Goal: Book appointment/travel/reservation

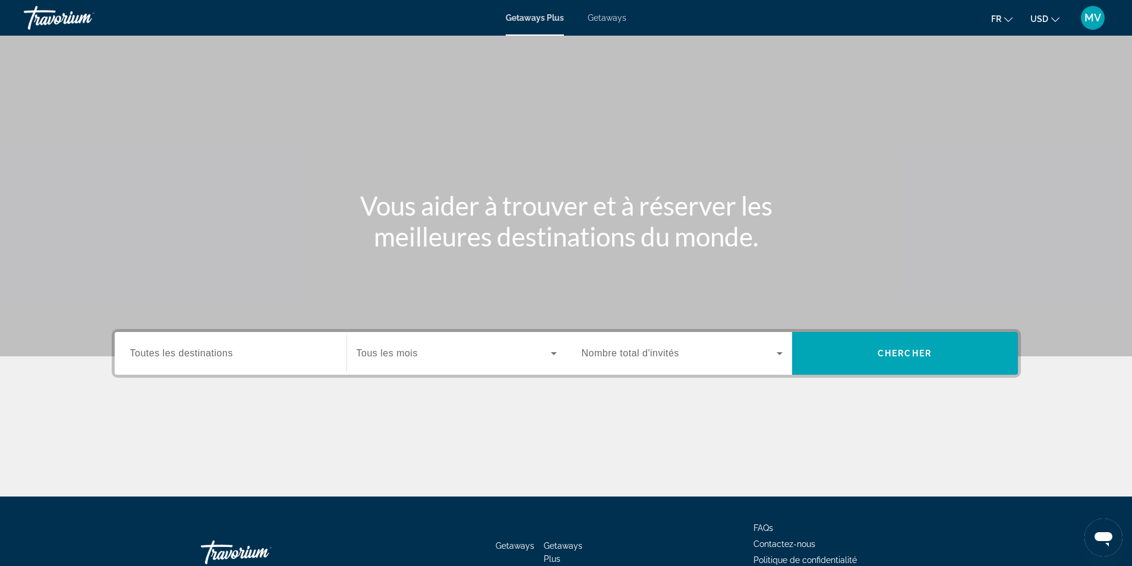
click at [226, 356] on span "Toutes les destinations" at bounding box center [181, 353] width 103 height 10
click at [226, 356] on input "Destination Toutes les destinations" at bounding box center [230, 354] width 201 height 14
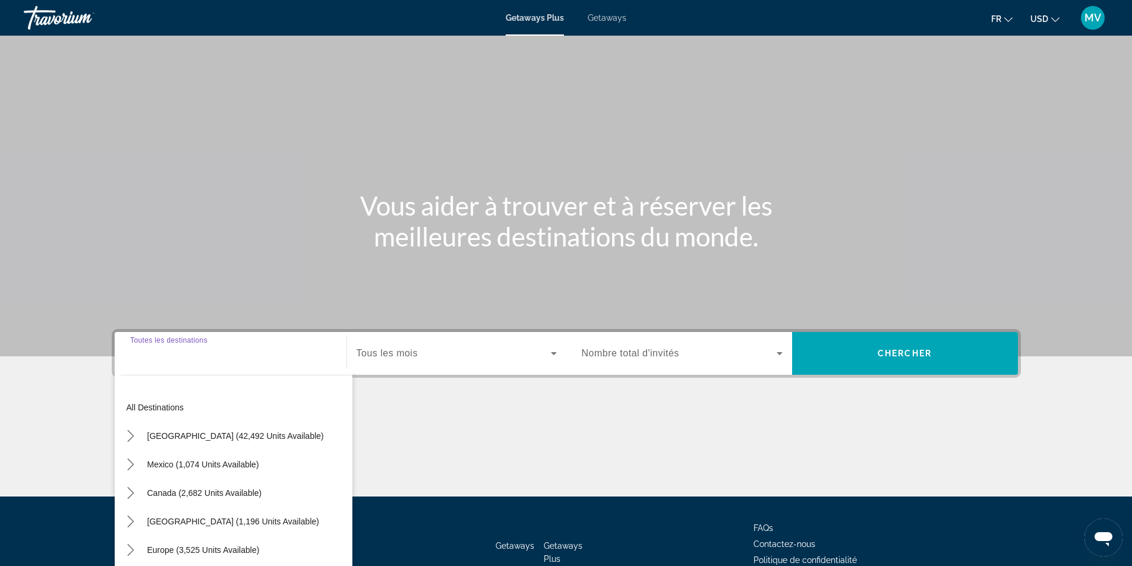
scroll to position [76, 0]
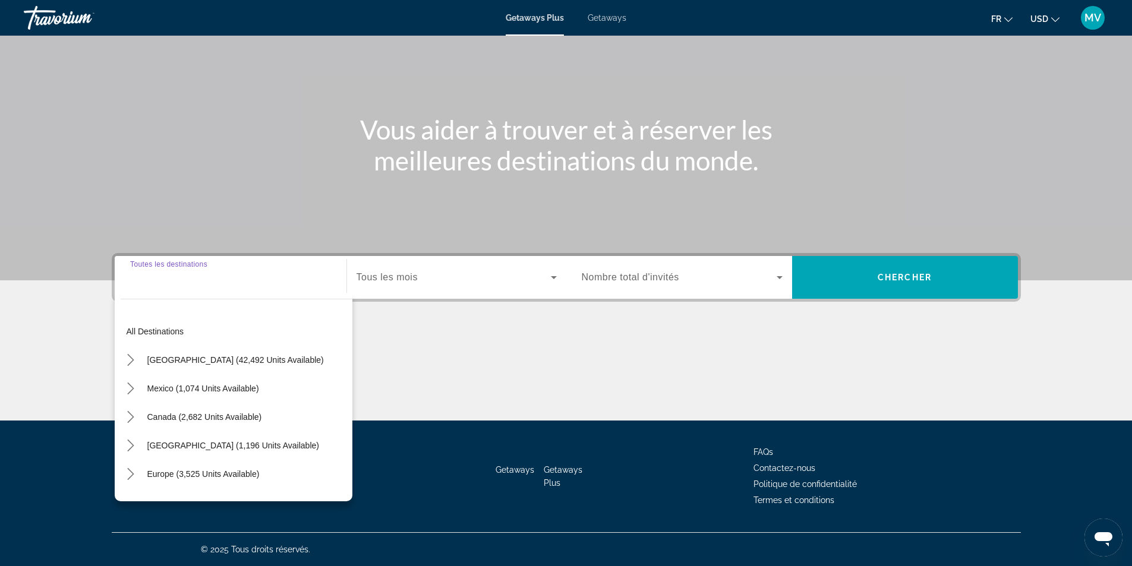
click at [131, 448] on icon "Toggle Caribbean & Atlantic Islands (1,196 units available) submenu" at bounding box center [131, 446] width 7 height 12
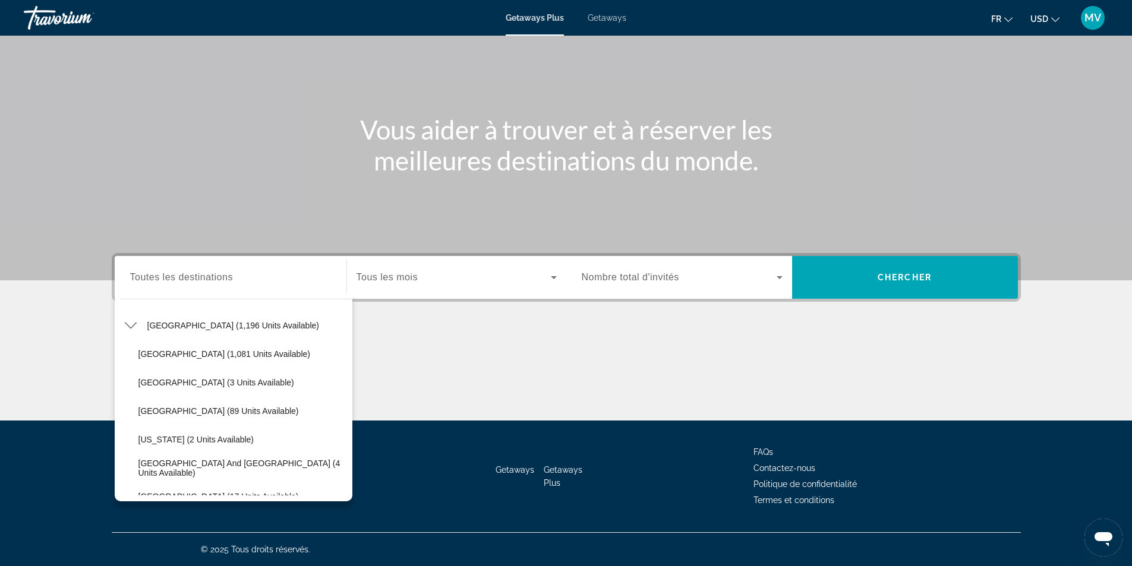
click at [144, 412] on span "[GEOGRAPHIC_DATA] (89 units available)" at bounding box center [218, 411] width 160 height 10
type input "**********"
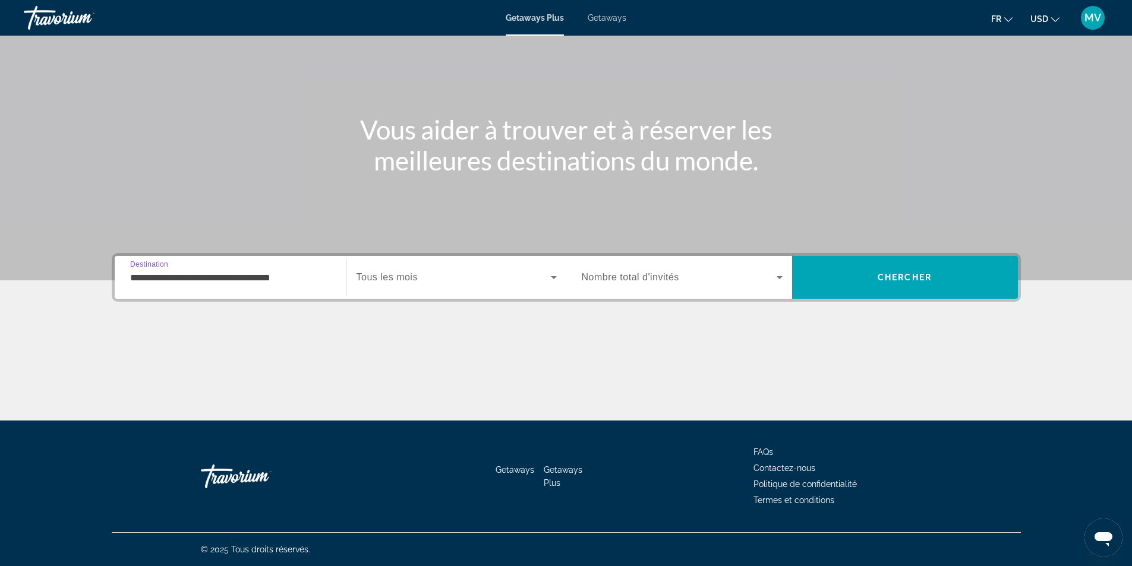
click at [292, 278] on input "**********" at bounding box center [230, 278] width 201 height 14
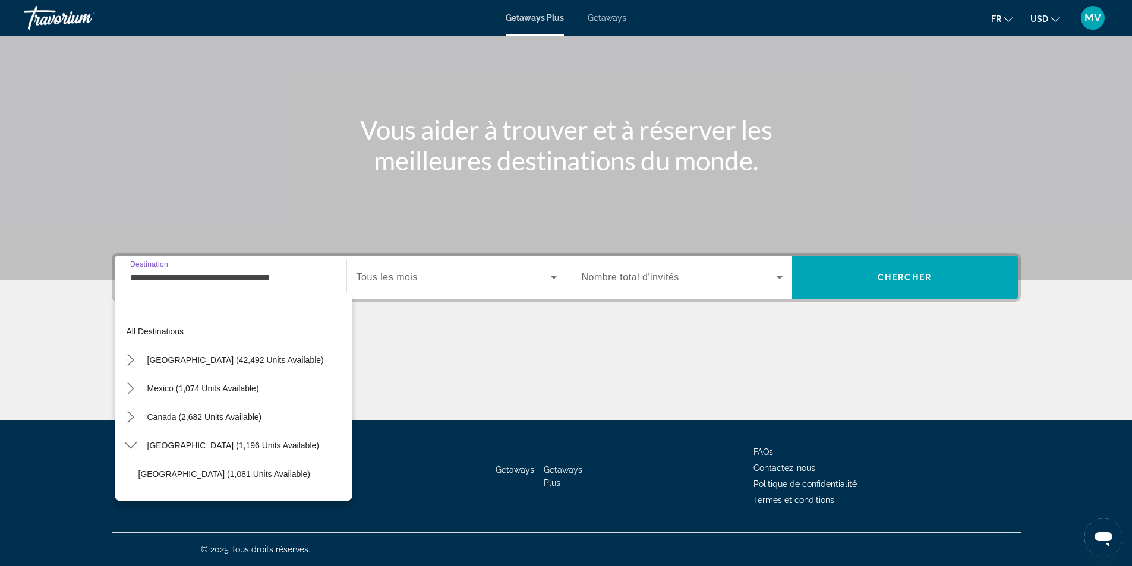
scroll to position [128, 0]
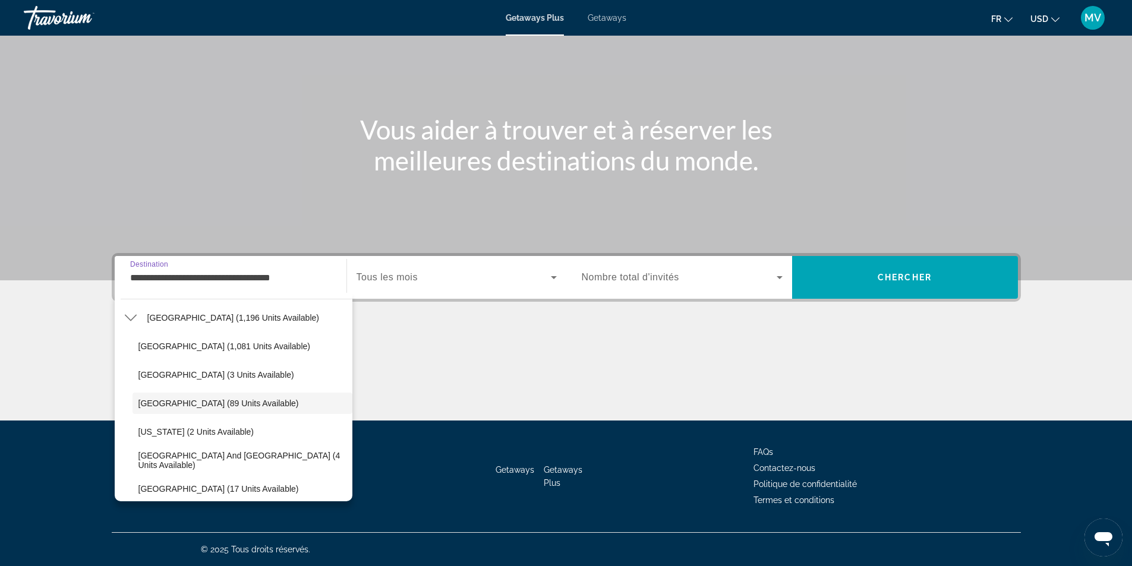
click at [425, 276] on span "Search widget" at bounding box center [454, 277] width 194 height 14
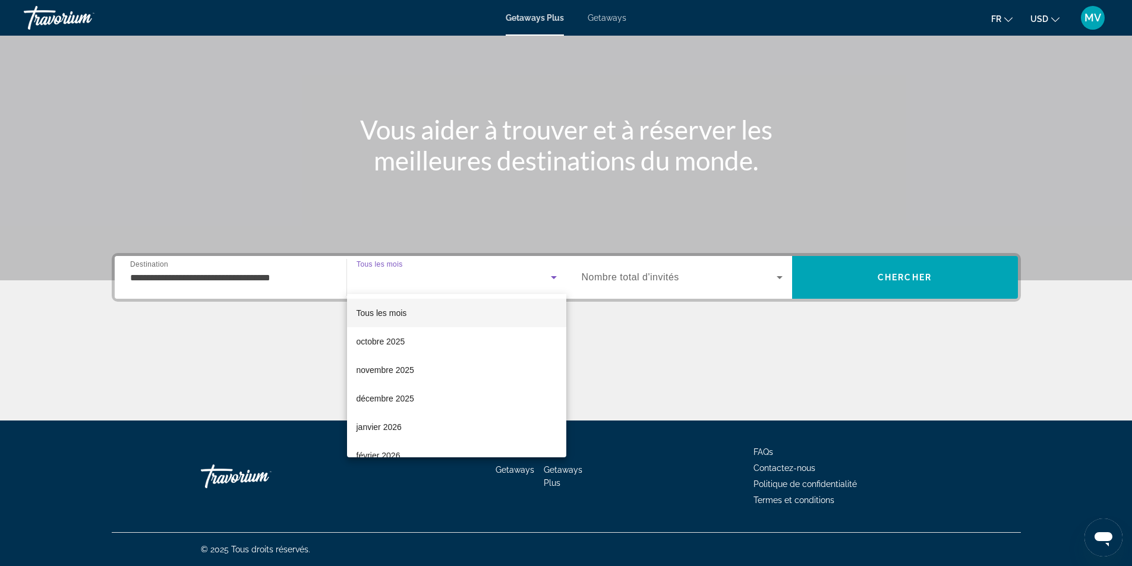
scroll to position [59, 0]
click at [379, 373] on span "janvier 2026" at bounding box center [379, 368] width 45 height 14
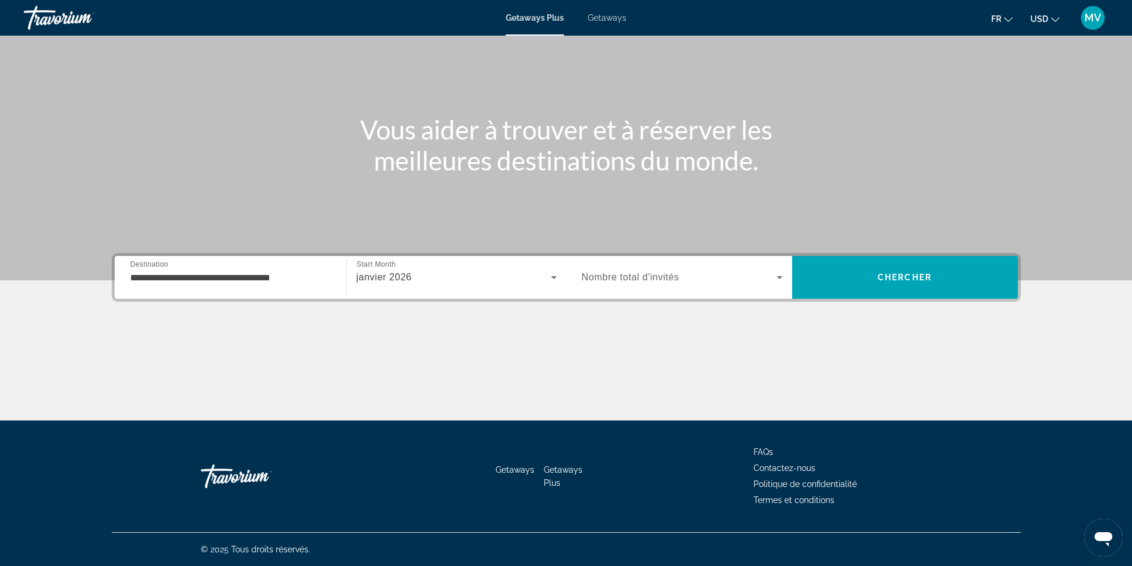
click at [667, 276] on span "Nombre total d'invités" at bounding box center [630, 277] width 97 height 10
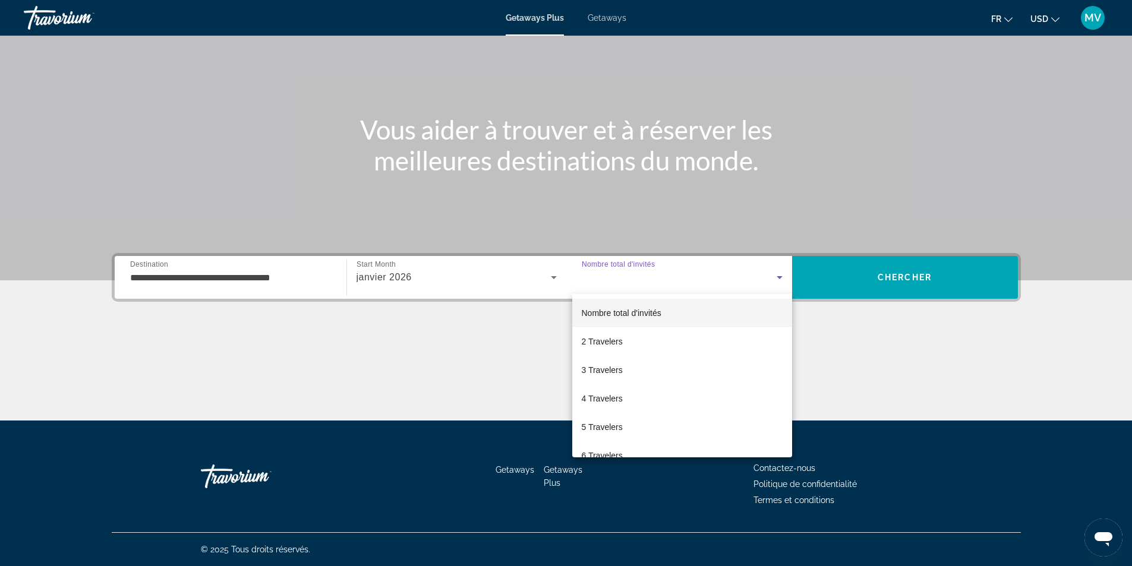
click at [609, 337] on span "2 Travelers" at bounding box center [602, 342] width 41 height 14
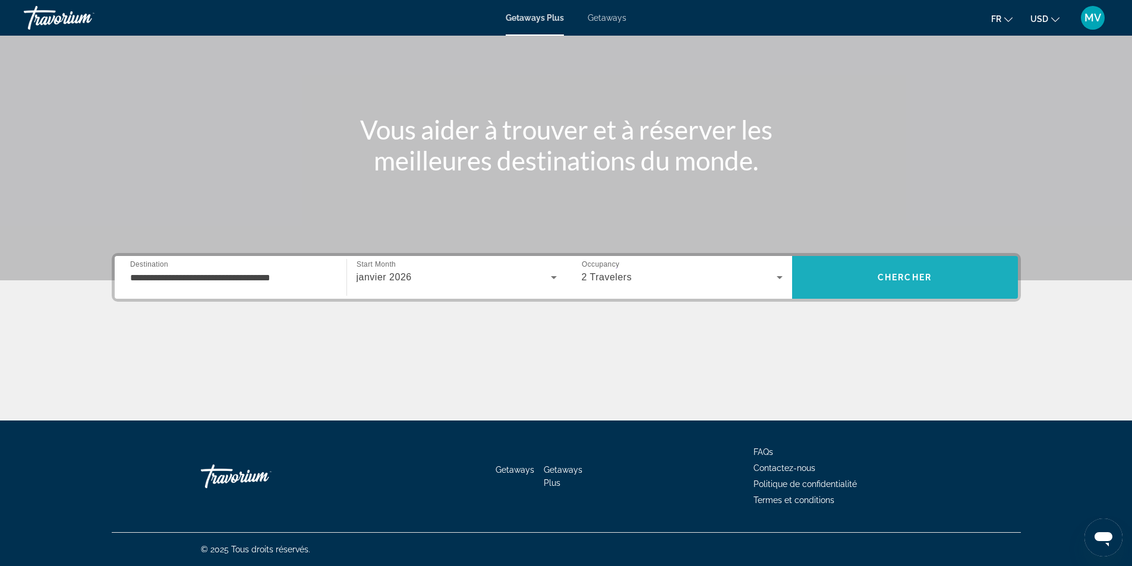
click at [881, 276] on span "Chercher" at bounding box center [905, 278] width 54 height 10
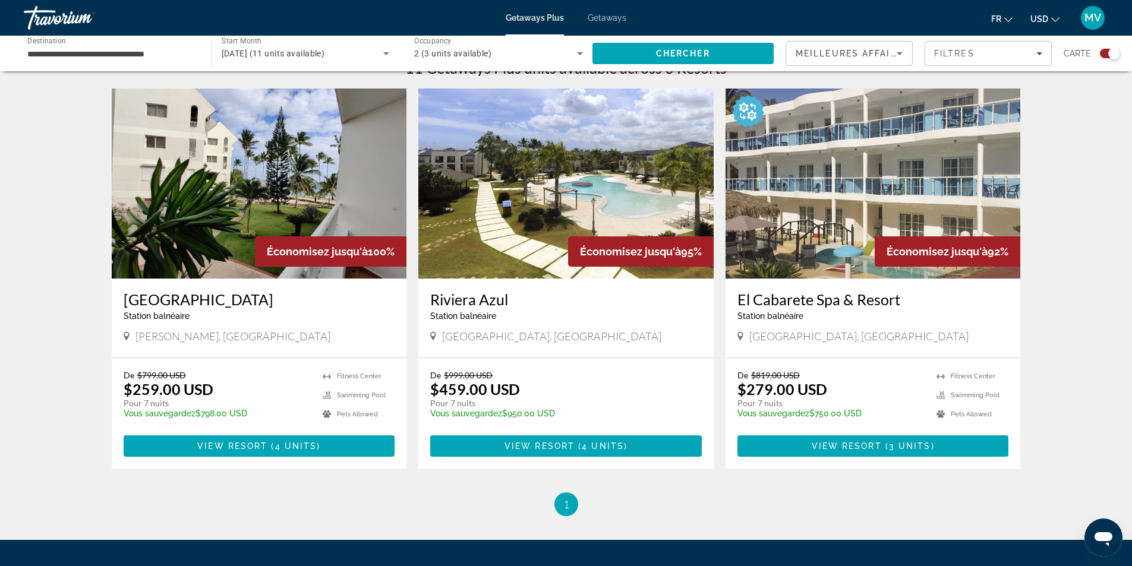
scroll to position [393, 0]
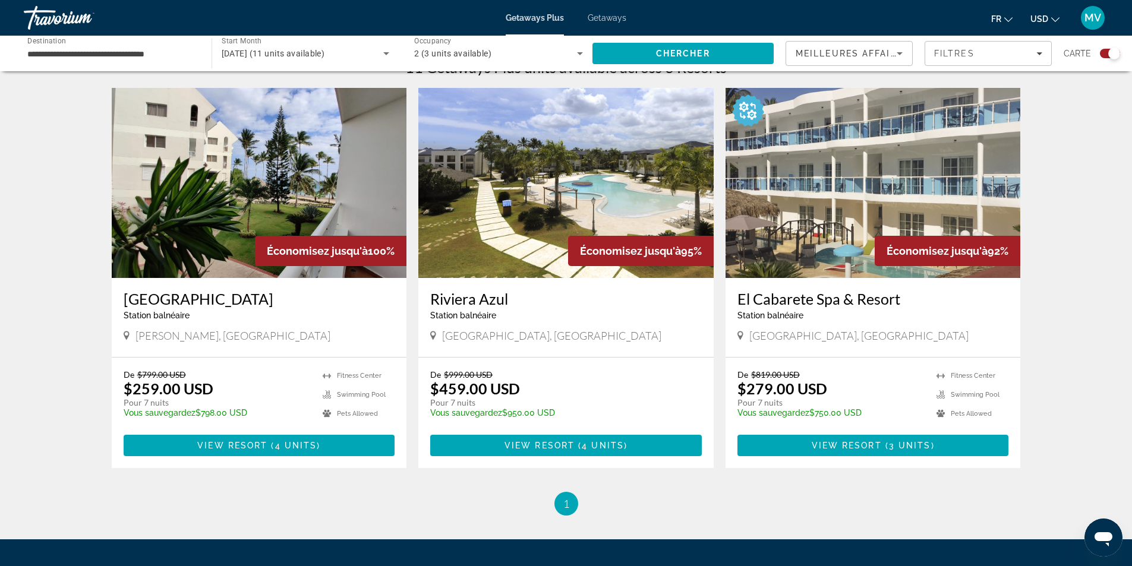
click at [167, 341] on span "[PERSON_NAME], [GEOGRAPHIC_DATA]" at bounding box center [232, 335] width 195 height 13
click at [233, 452] on span "Main content" at bounding box center [260, 445] width 272 height 29
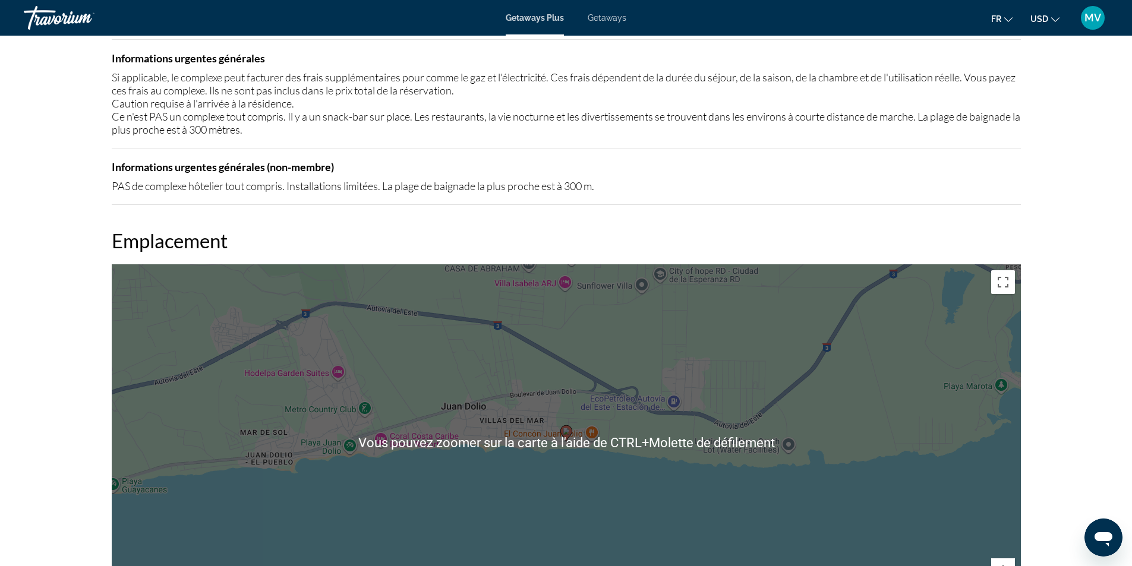
scroll to position [1248, 0]
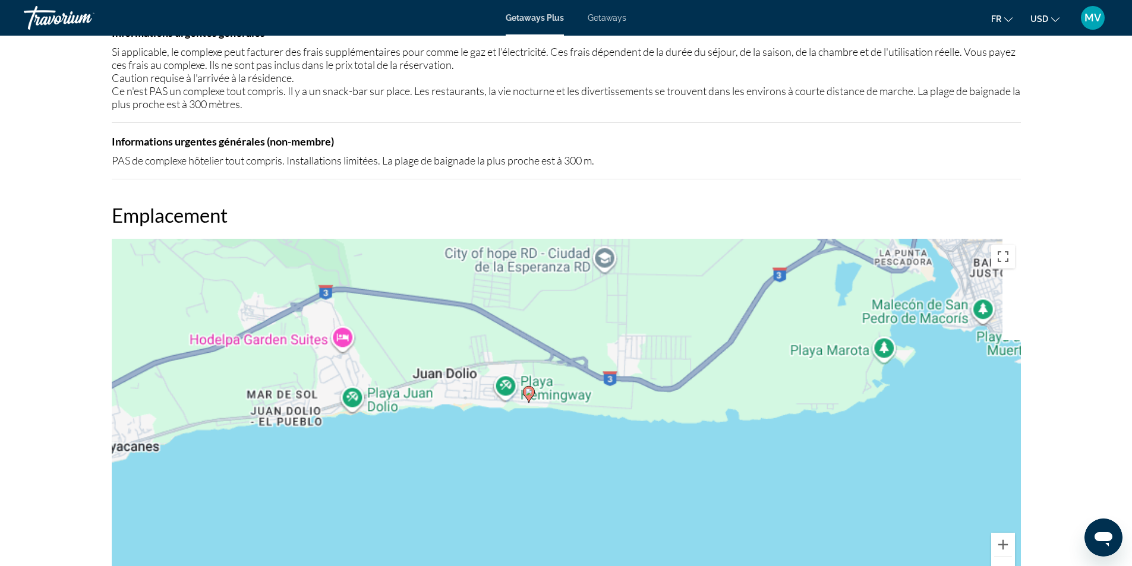
drag, startPoint x: 388, startPoint y: 341, endPoint x: 375, endPoint y: 341, distance: 13.1
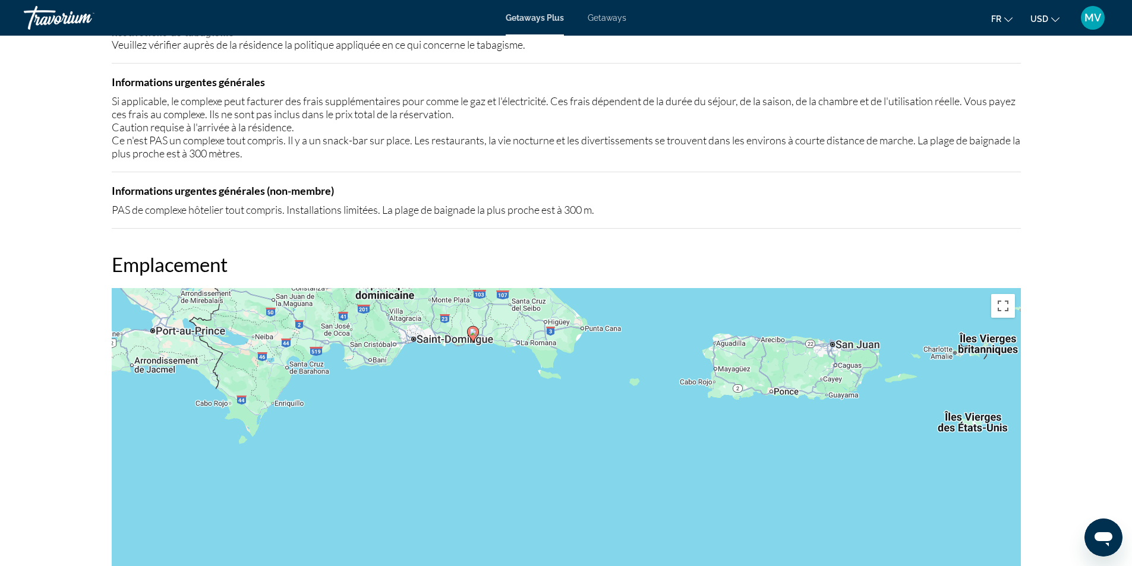
scroll to position [1196, 0]
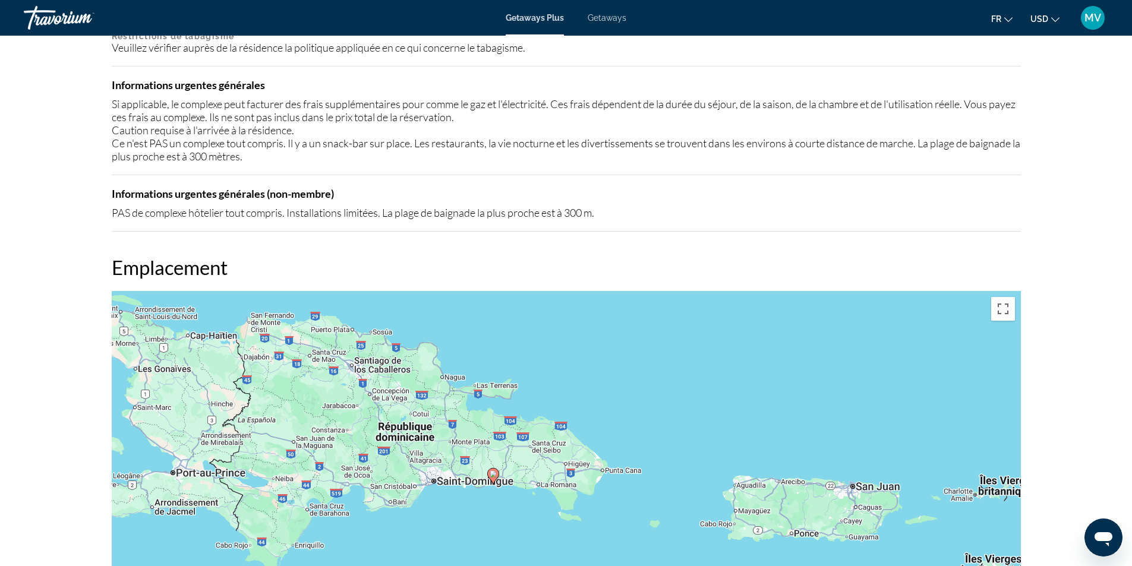
drag, startPoint x: 535, startPoint y: 320, endPoint x: 556, endPoint y: 463, distance: 144.1
click at [556, 463] on div "Pour activer le glissement avec le clavier, appuyez sur Alt+Entrée. Une fois ce…" at bounding box center [566, 469] width 909 height 357
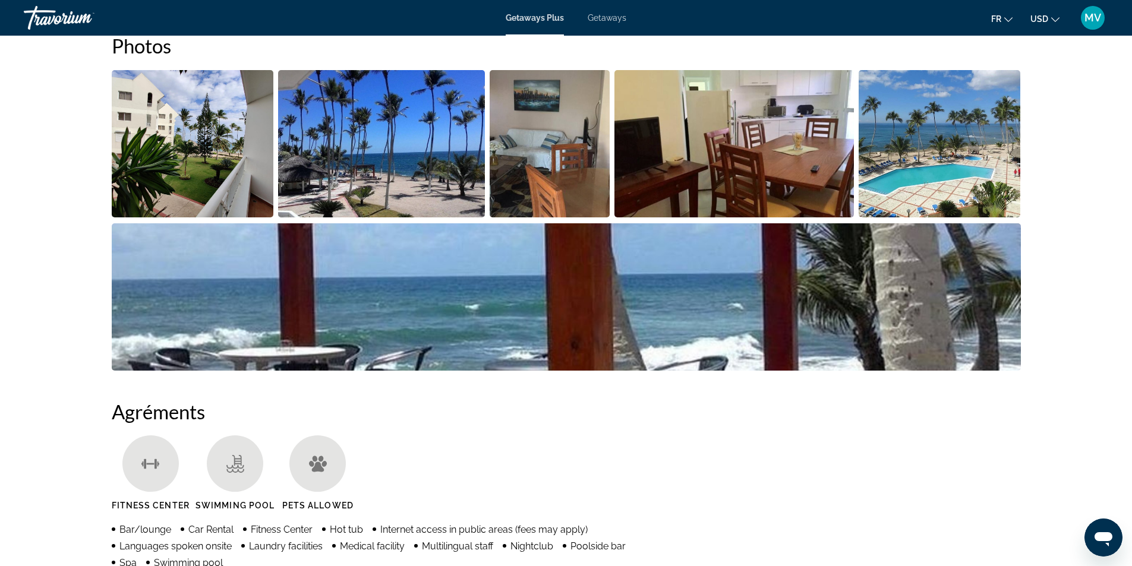
scroll to position [423, 0]
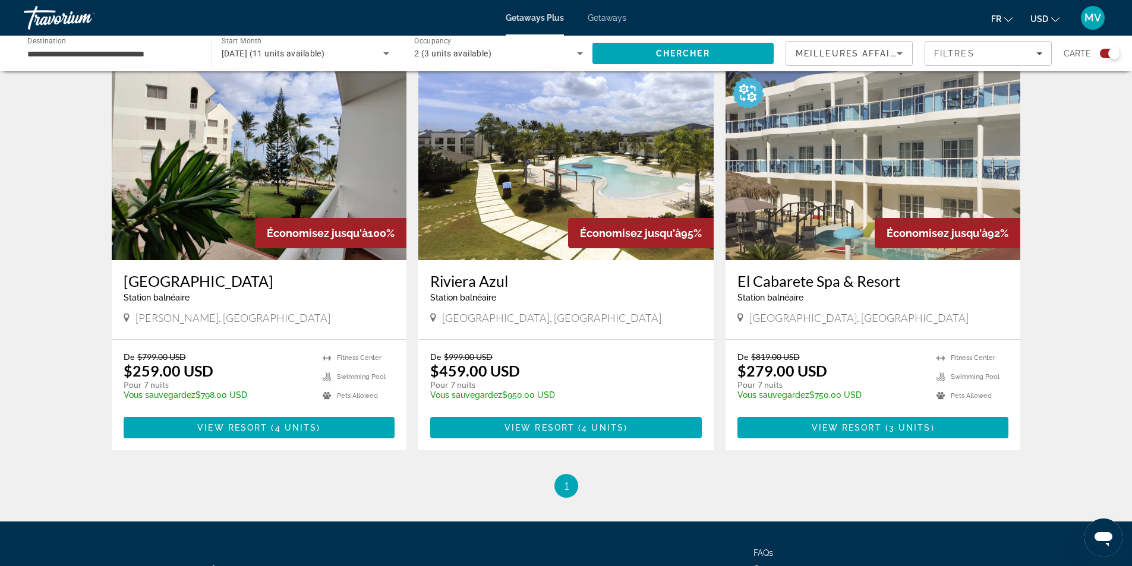
scroll to position [416, 0]
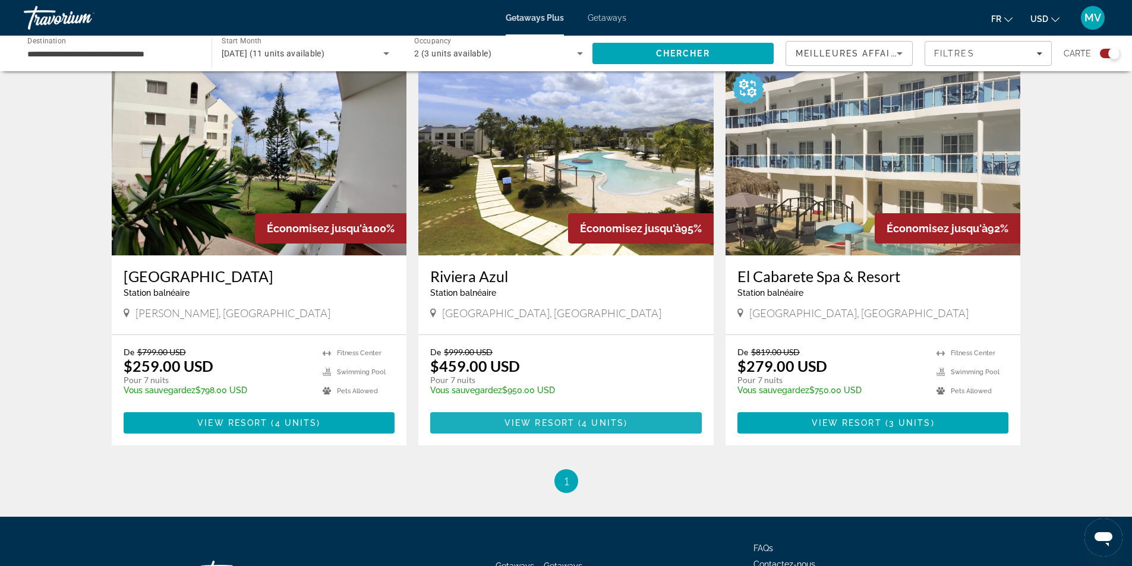
click at [556, 417] on span "Main content" at bounding box center [566, 423] width 272 height 29
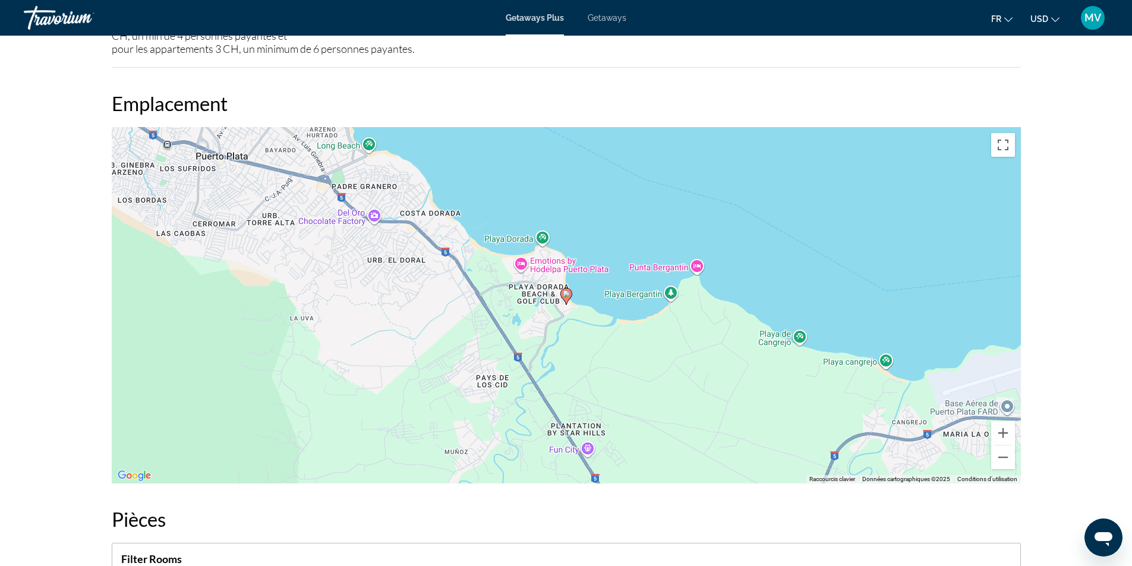
scroll to position [1248, 0]
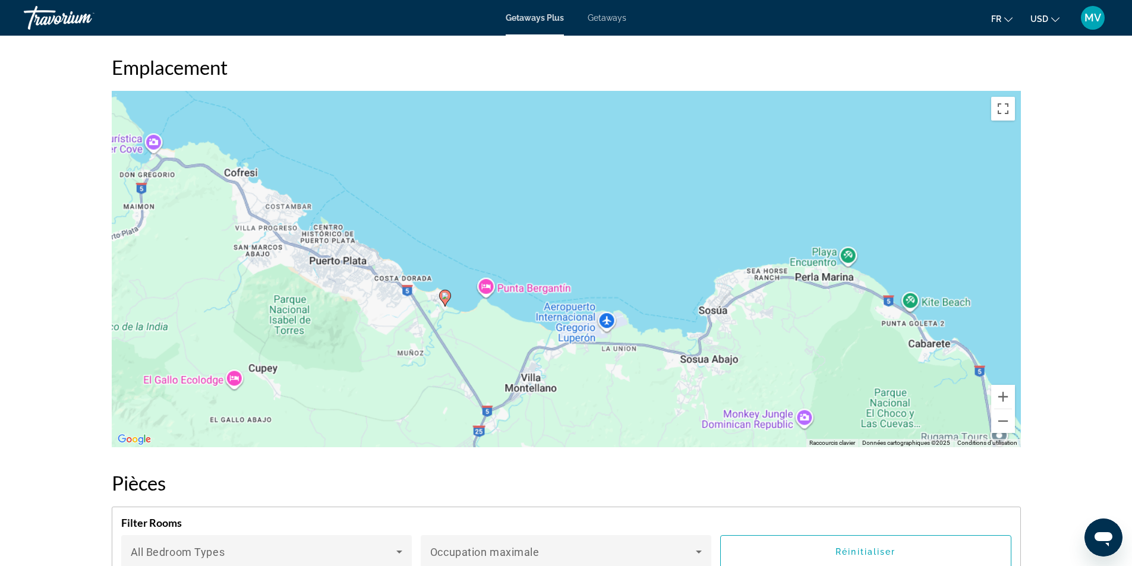
drag, startPoint x: 396, startPoint y: 325, endPoint x: 388, endPoint y: 325, distance: 7.7
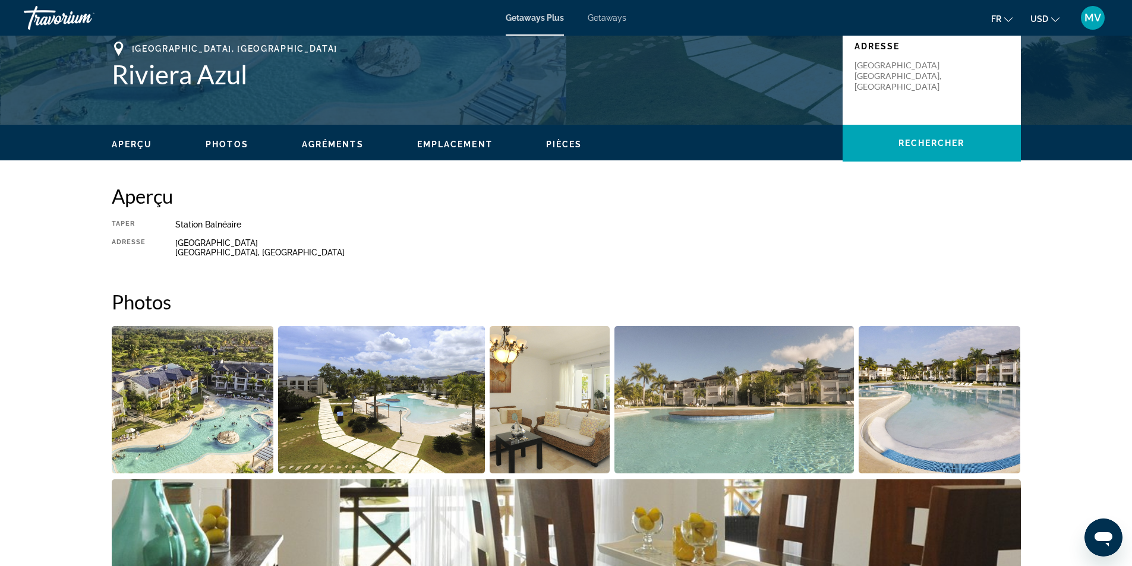
scroll to position [0, 0]
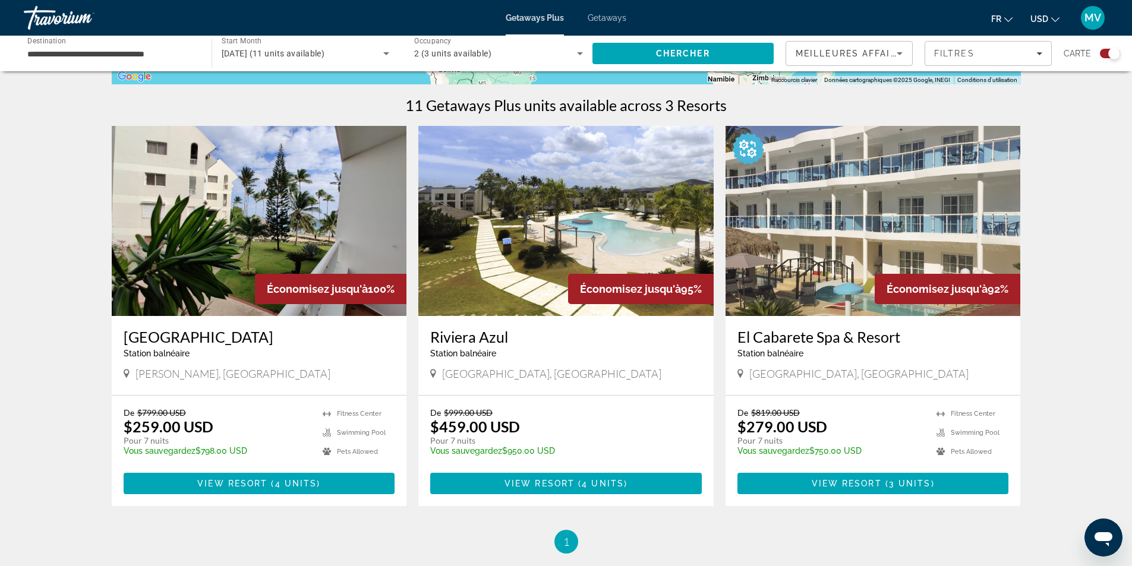
scroll to position [357, 0]
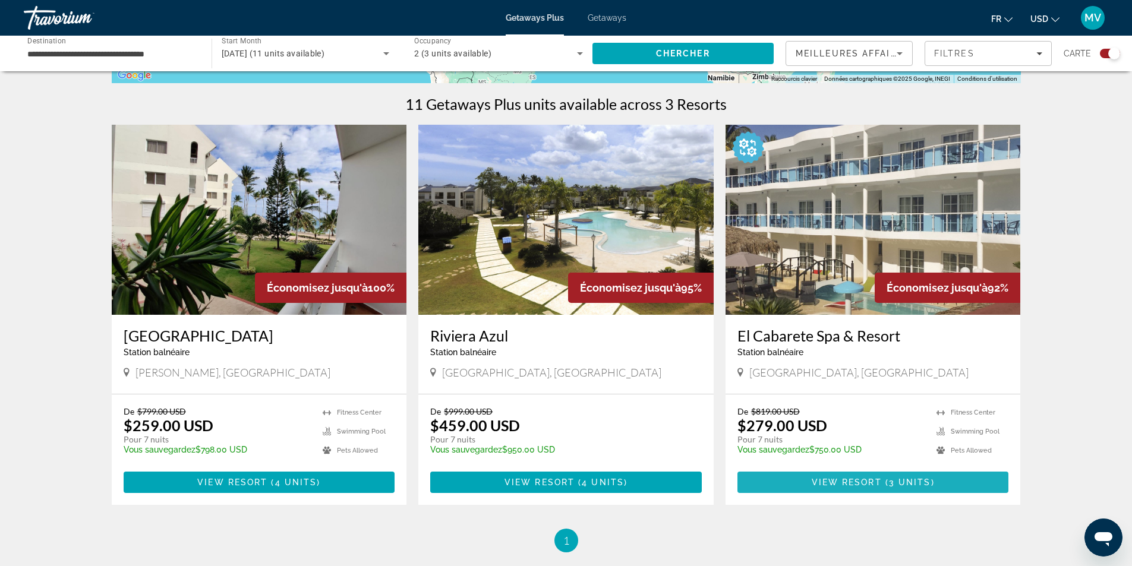
click at [873, 484] on span "View Resort" at bounding box center [847, 483] width 70 height 10
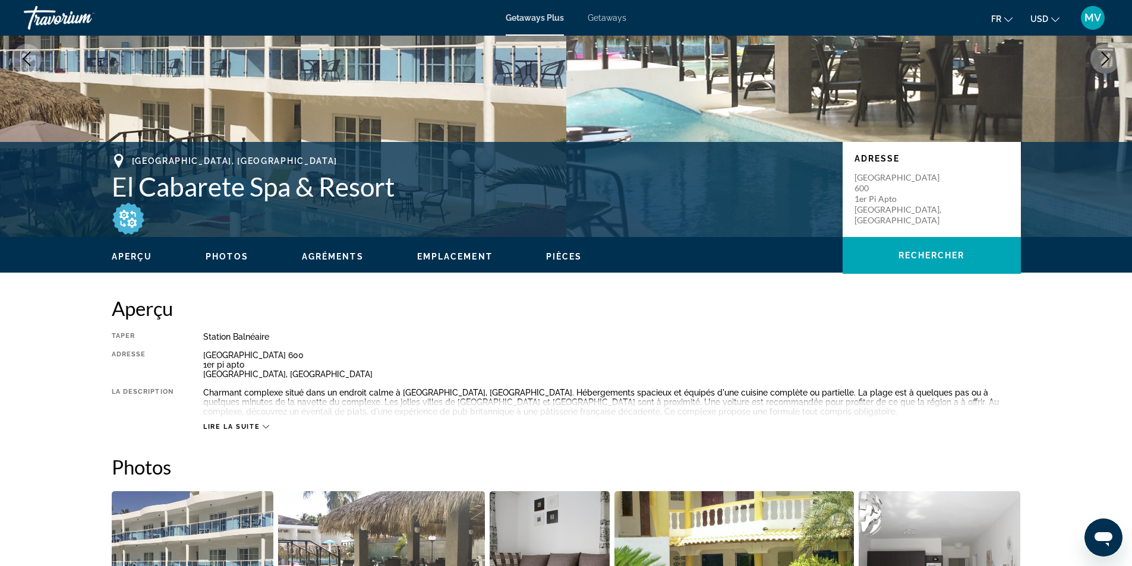
scroll to position [238, 0]
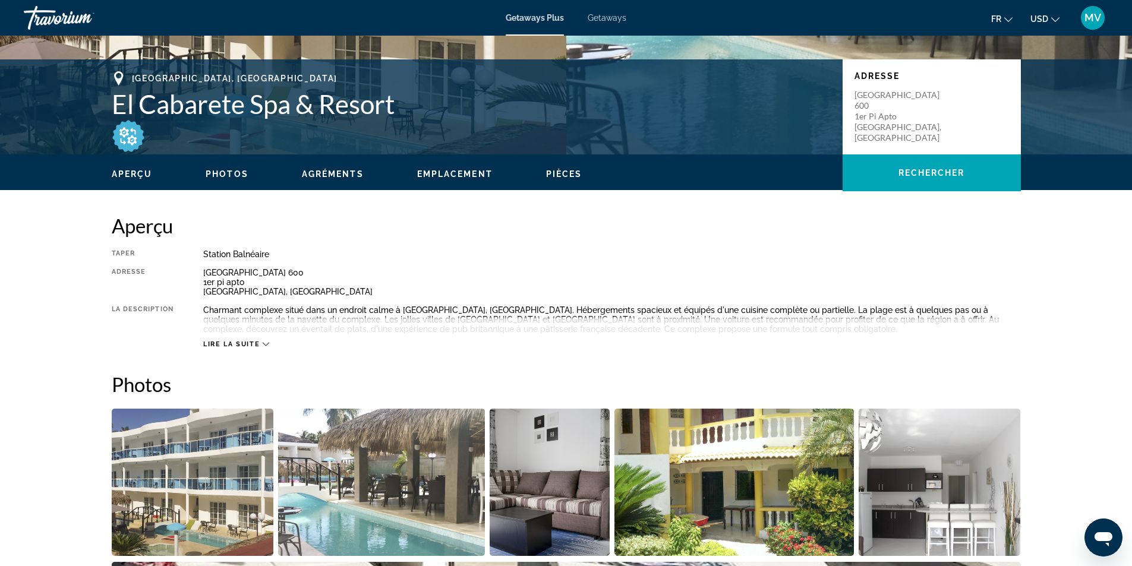
click at [267, 348] on button "Lire la suite" at bounding box center [236, 344] width 66 height 9
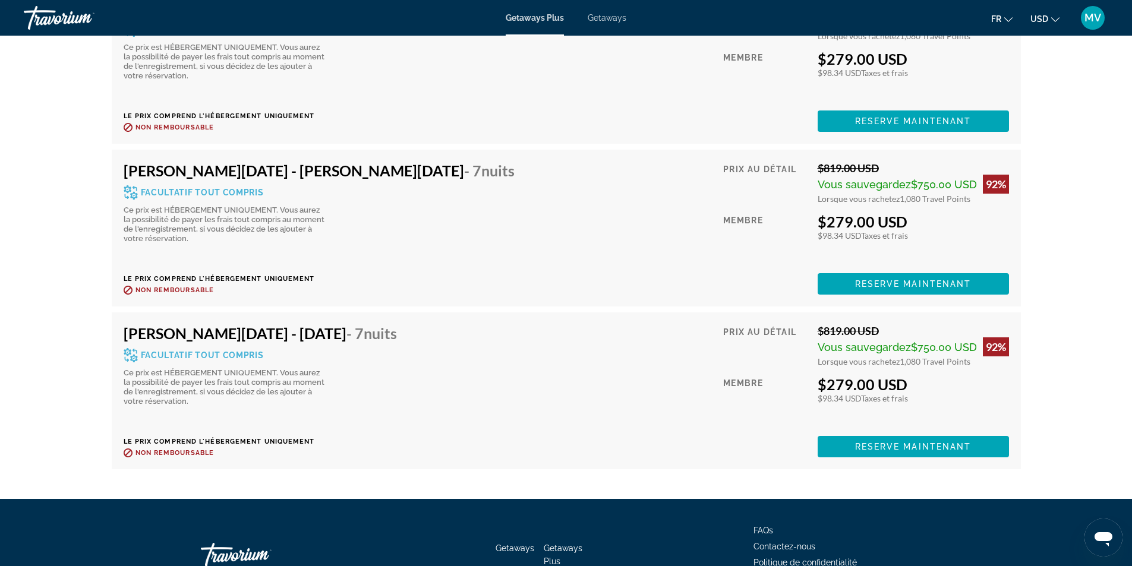
scroll to position [2359, 0]
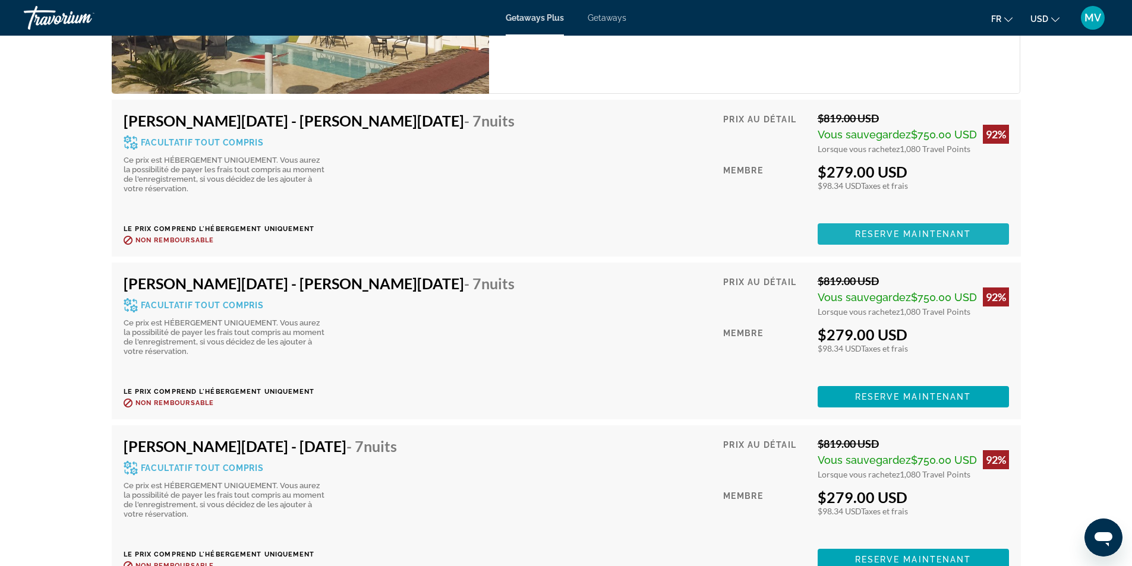
click at [916, 229] on span "Reserve maintenant" at bounding box center [913, 234] width 116 height 10
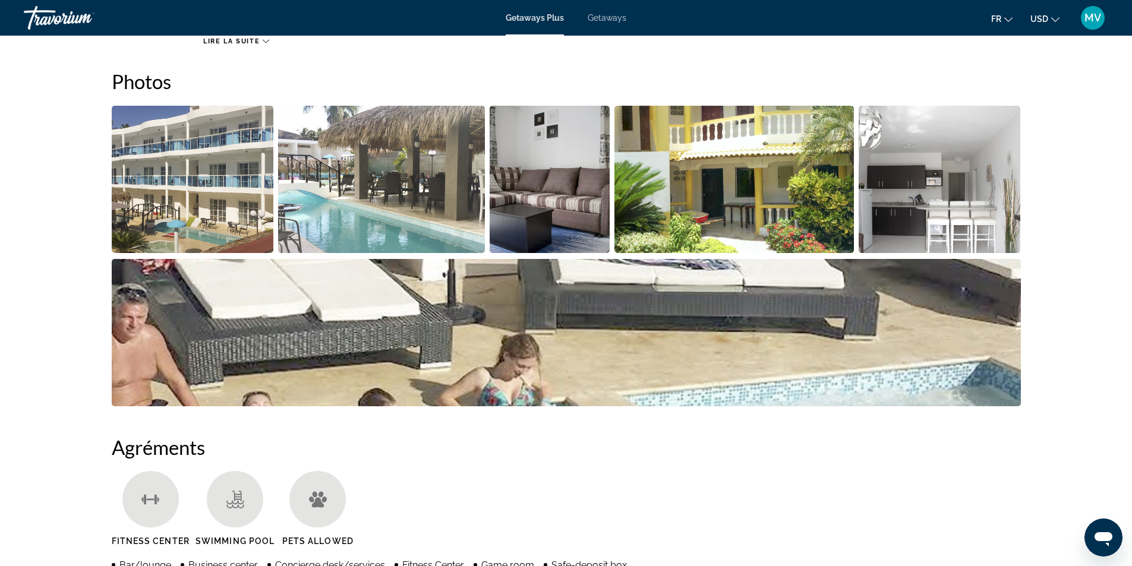
scroll to position [475, 0]
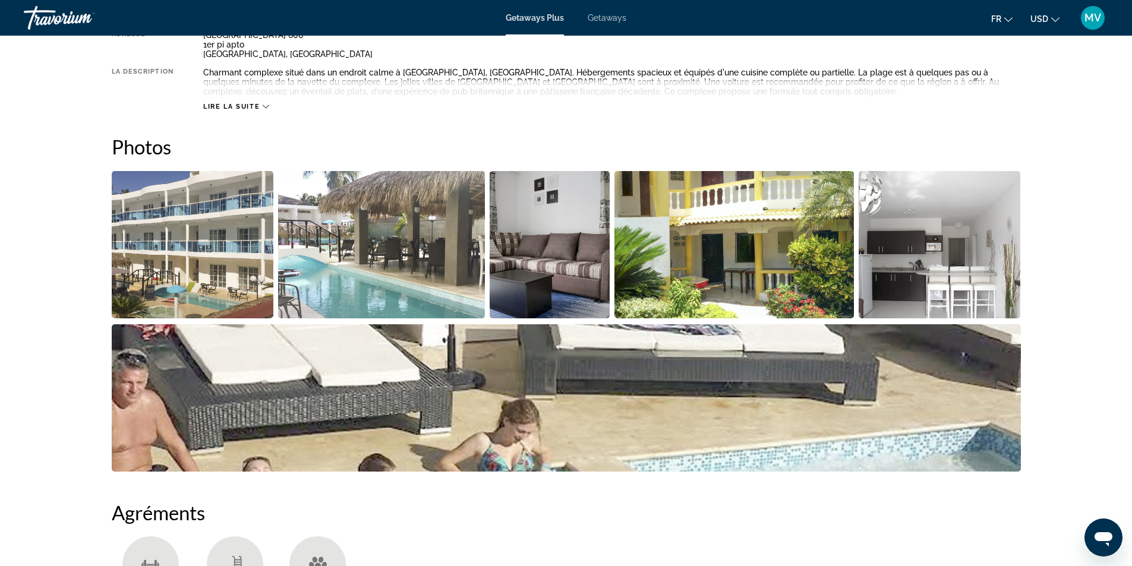
click at [267, 106] on icon "Main content" at bounding box center [266, 106] width 7 height 7
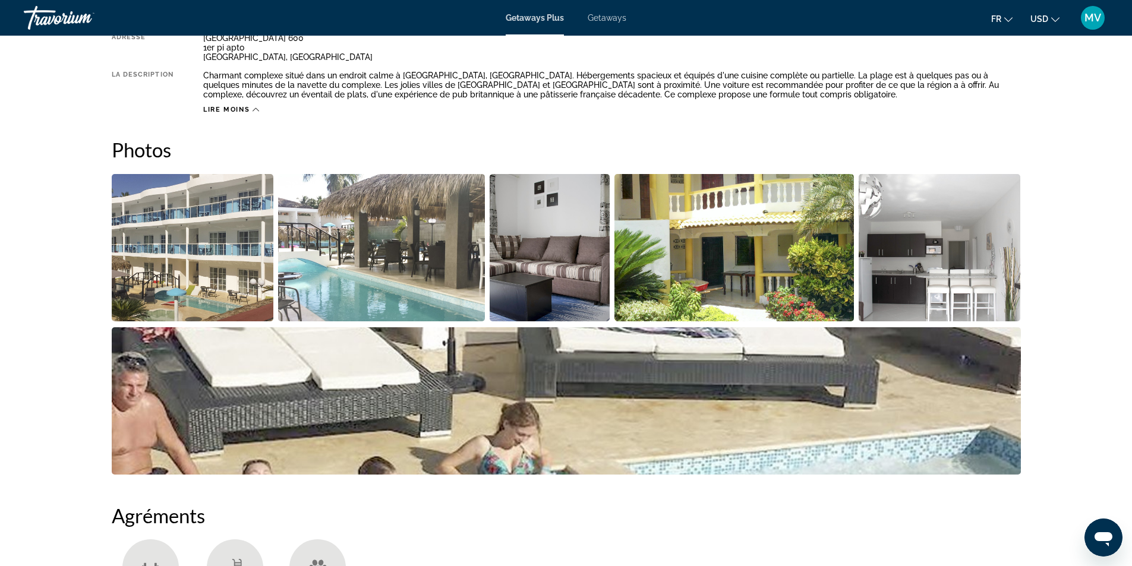
scroll to position [0, 0]
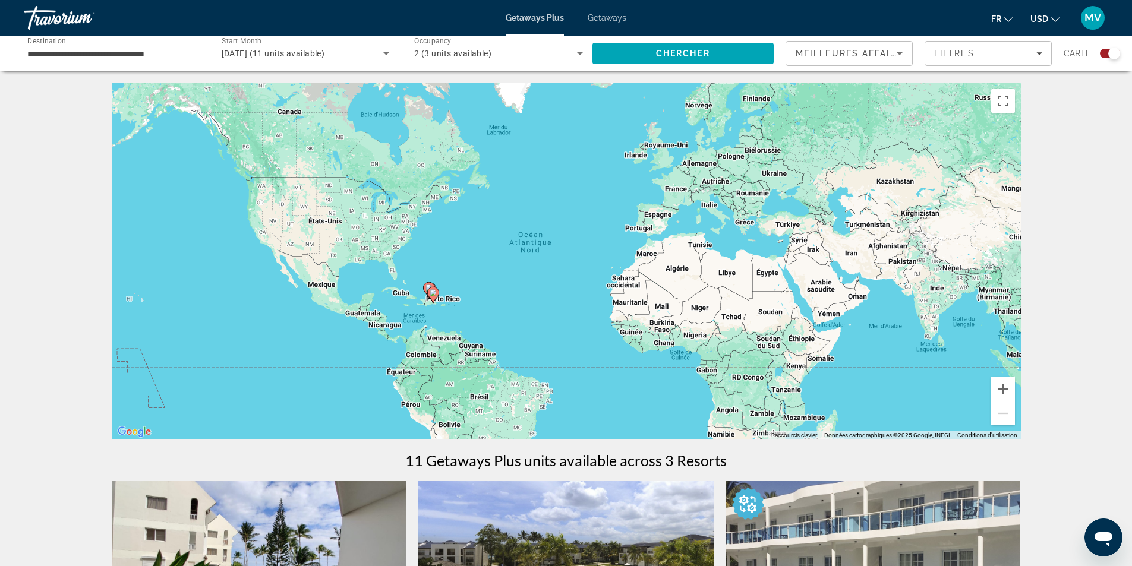
click at [387, 57] on icon "Search widget" at bounding box center [386, 53] width 14 height 14
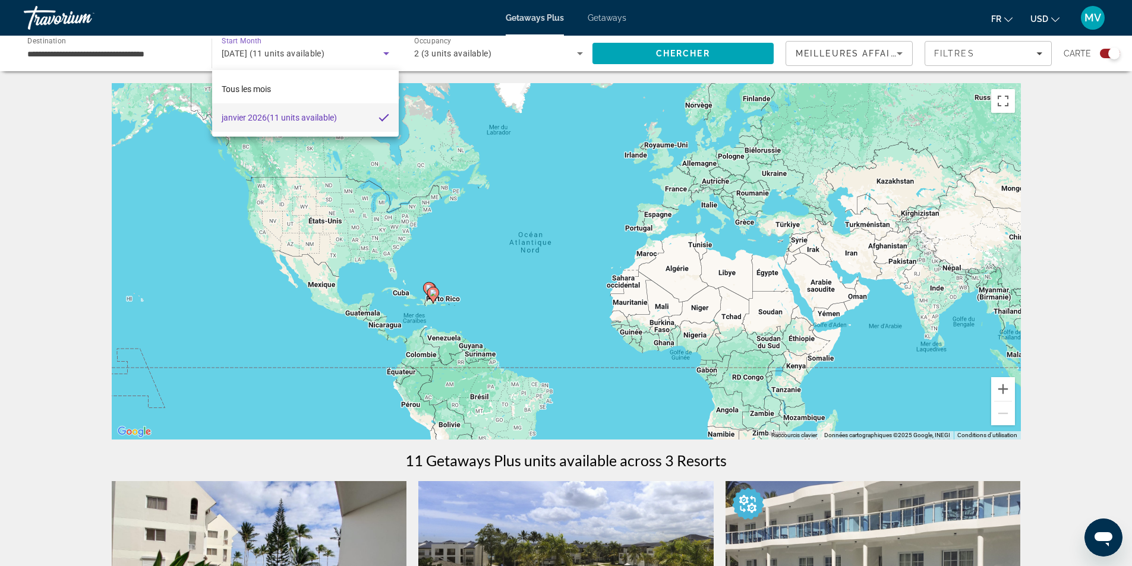
click at [387, 57] on div at bounding box center [566, 283] width 1132 height 566
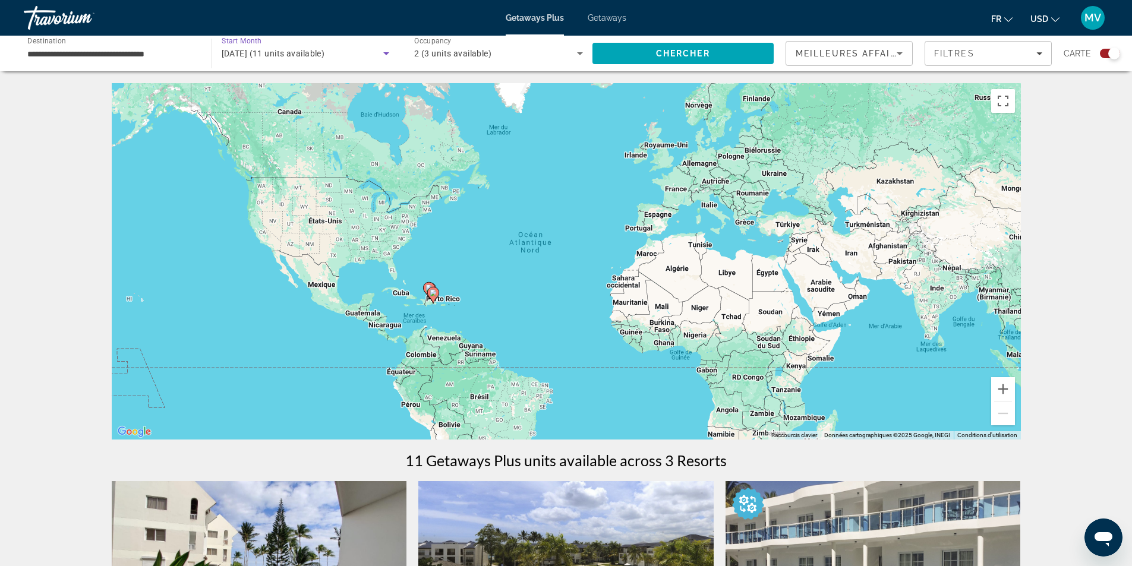
click at [387, 57] on icon "Search widget" at bounding box center [386, 53] width 14 height 14
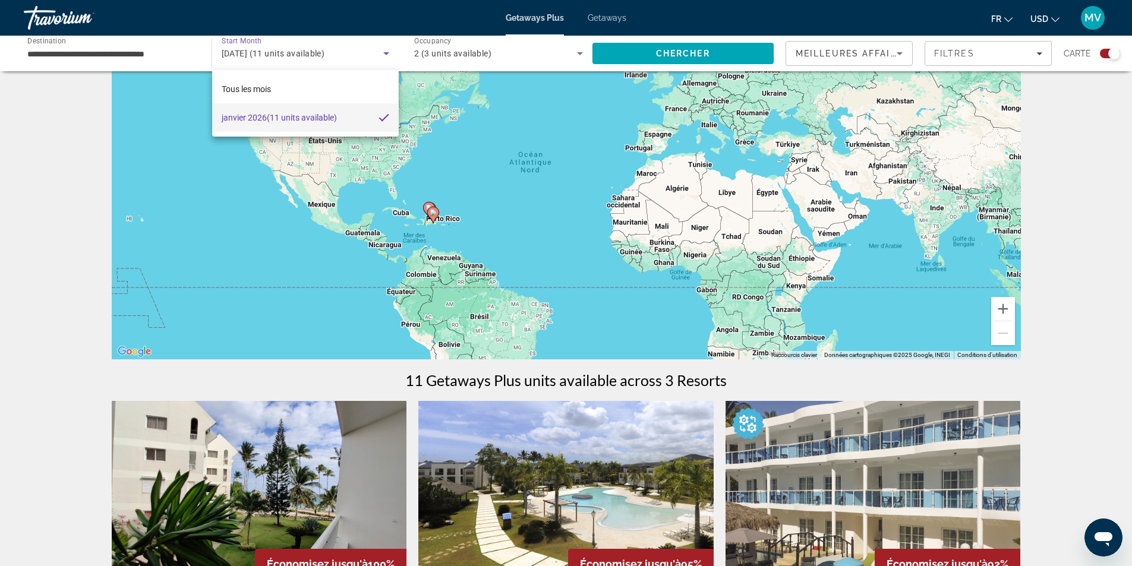
scroll to position [59, 0]
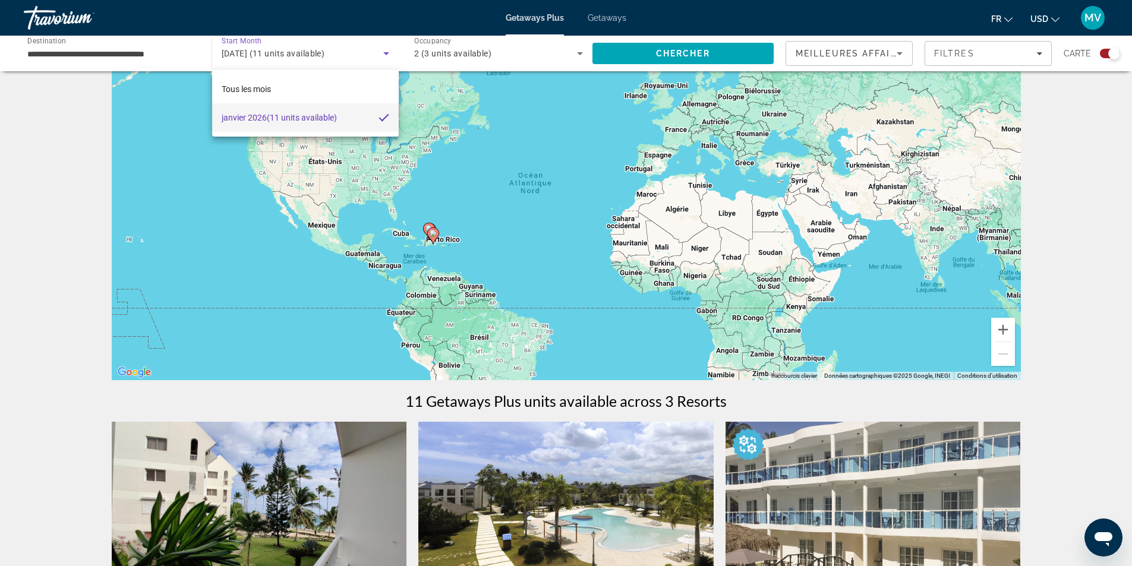
click at [179, 57] on div at bounding box center [566, 283] width 1132 height 566
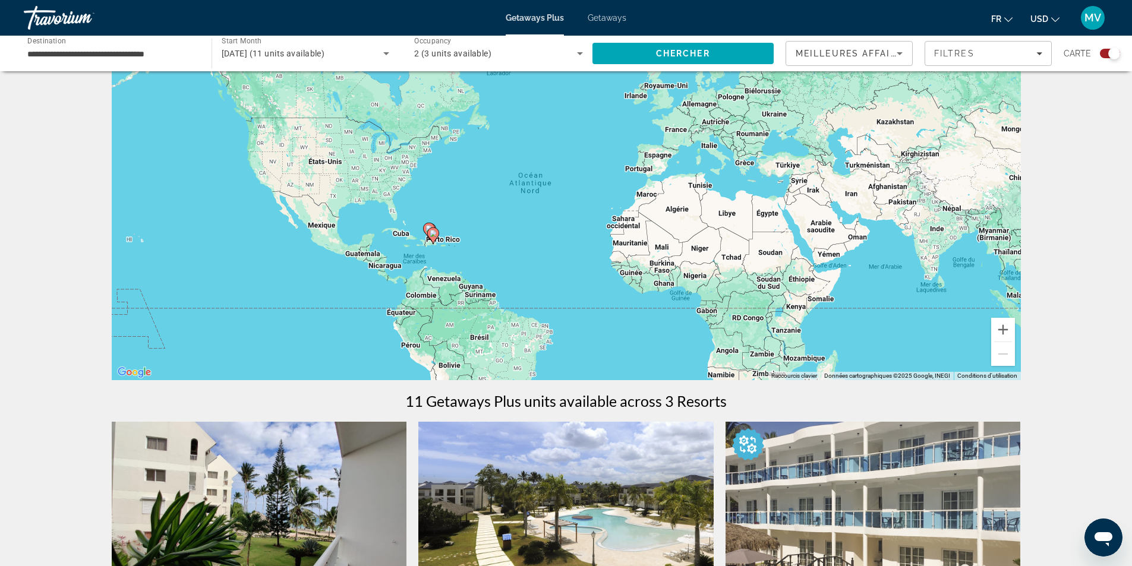
click at [196, 55] on div "**********" at bounding box center [112, 54] width 188 height 34
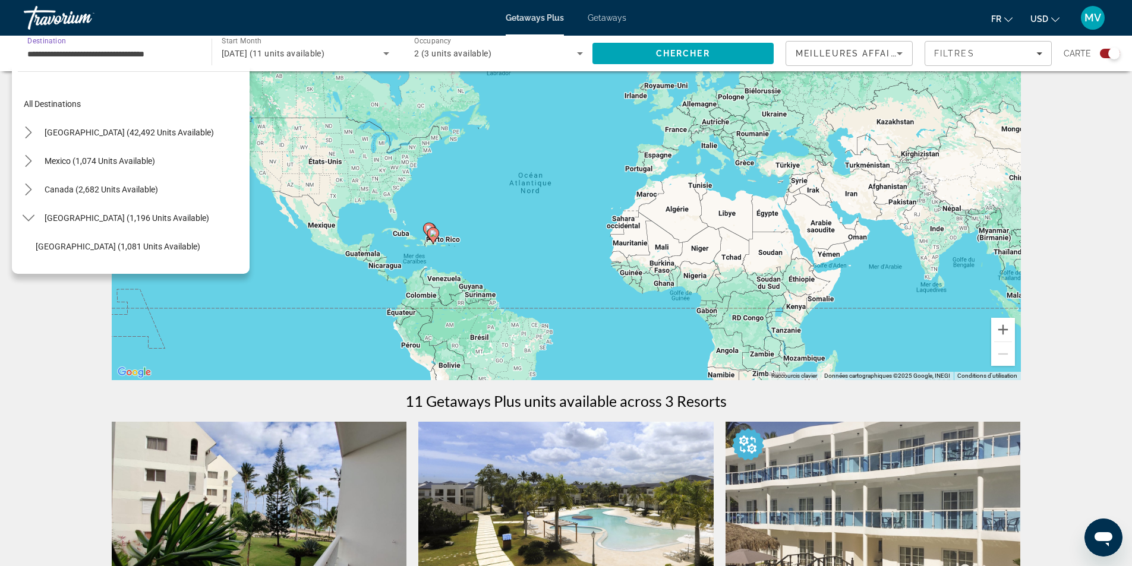
scroll to position [128, 0]
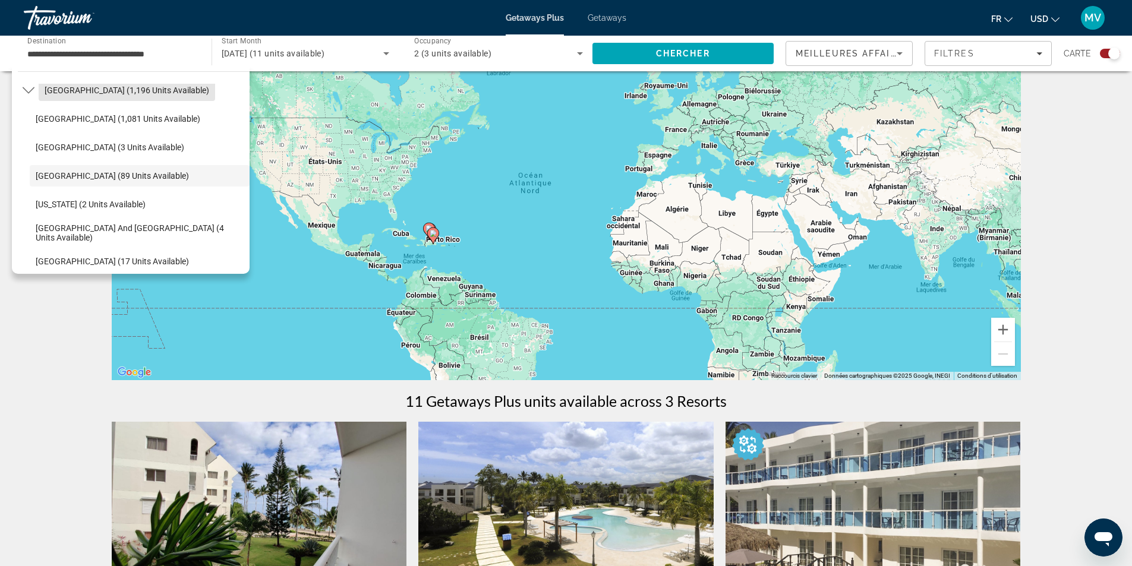
click at [94, 92] on span "[GEOGRAPHIC_DATA] (1,196 units available)" at bounding box center [127, 91] width 165 height 10
type input "**********"
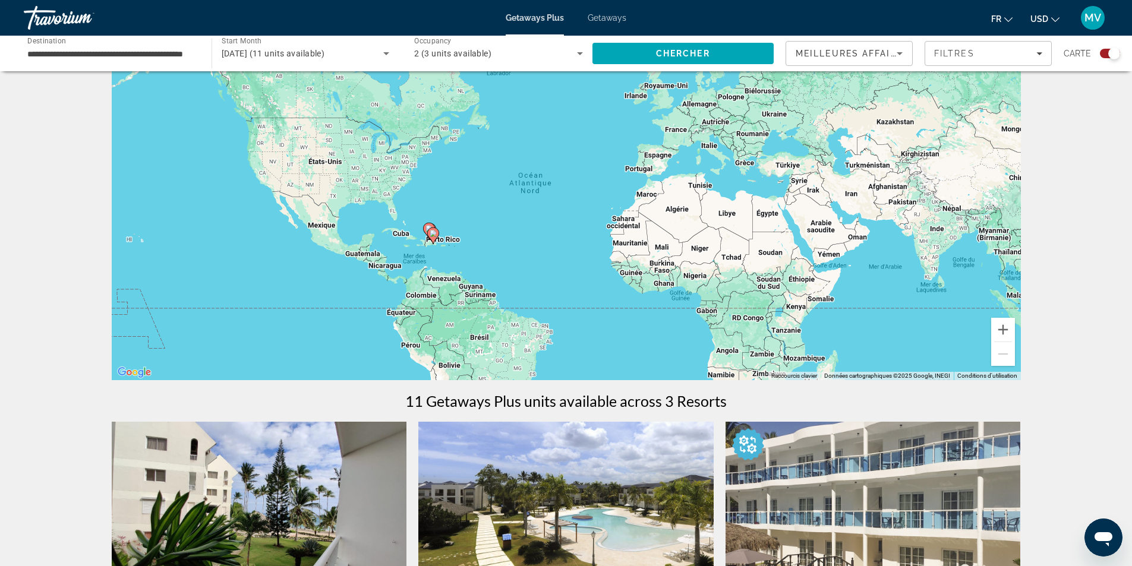
click at [389, 61] on div "[DATE] (11 units available)" at bounding box center [306, 53] width 168 height 33
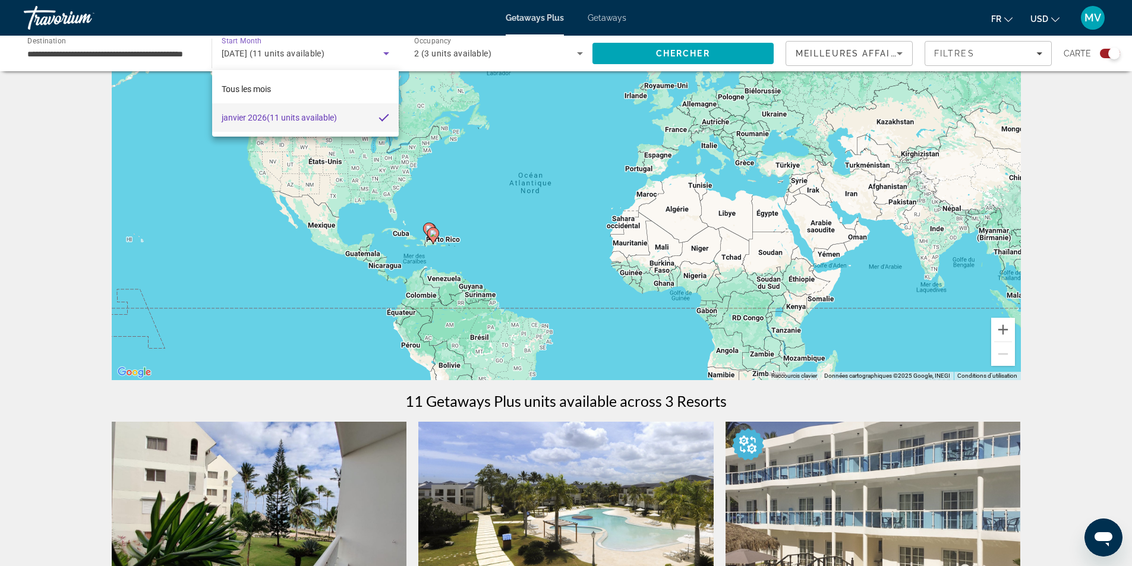
scroll to position [0, 0]
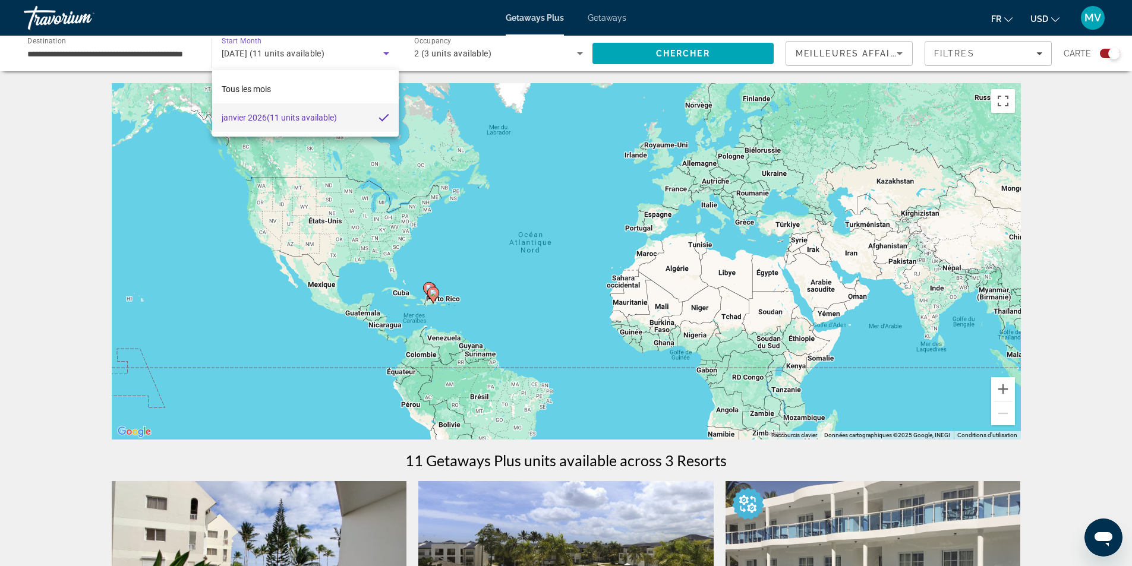
click at [308, 93] on mat-option "Tous les mois" at bounding box center [305, 89] width 187 height 29
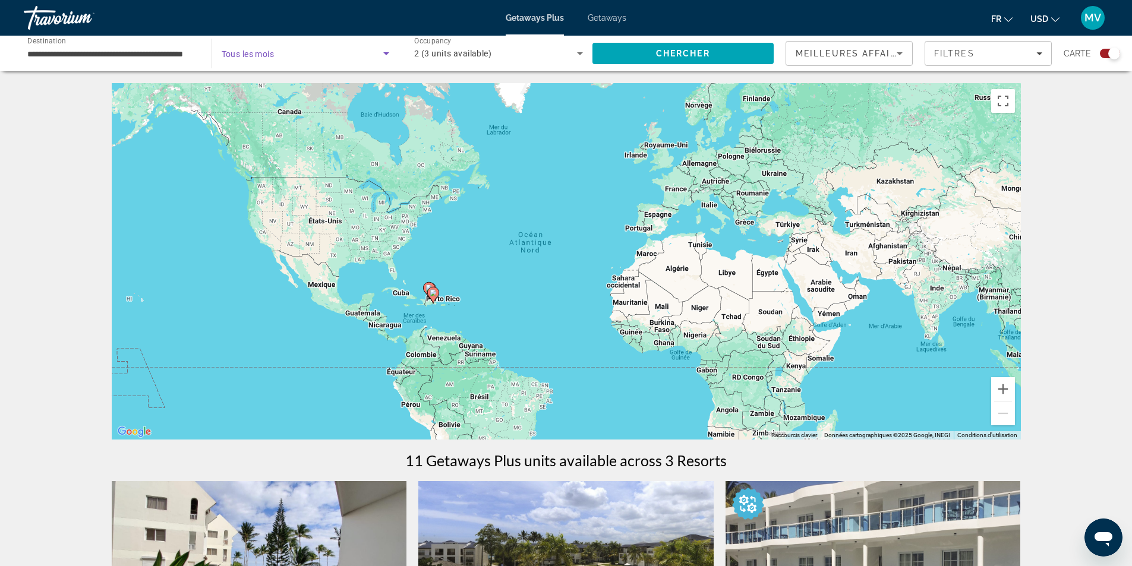
click at [386, 51] on icon "Search widget" at bounding box center [386, 53] width 14 height 14
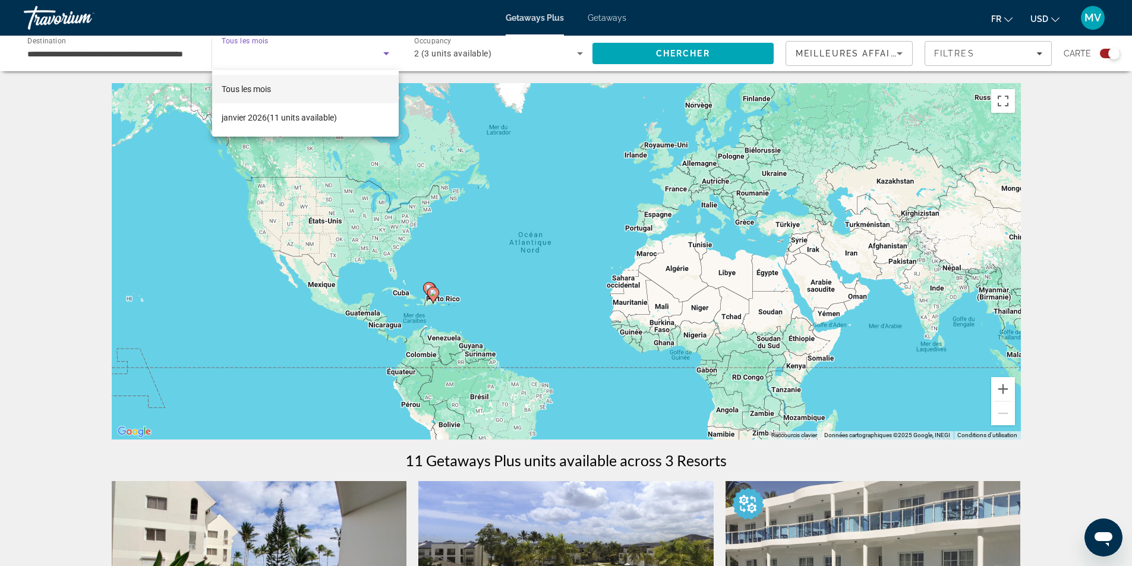
click at [209, 201] on div at bounding box center [566, 283] width 1132 height 566
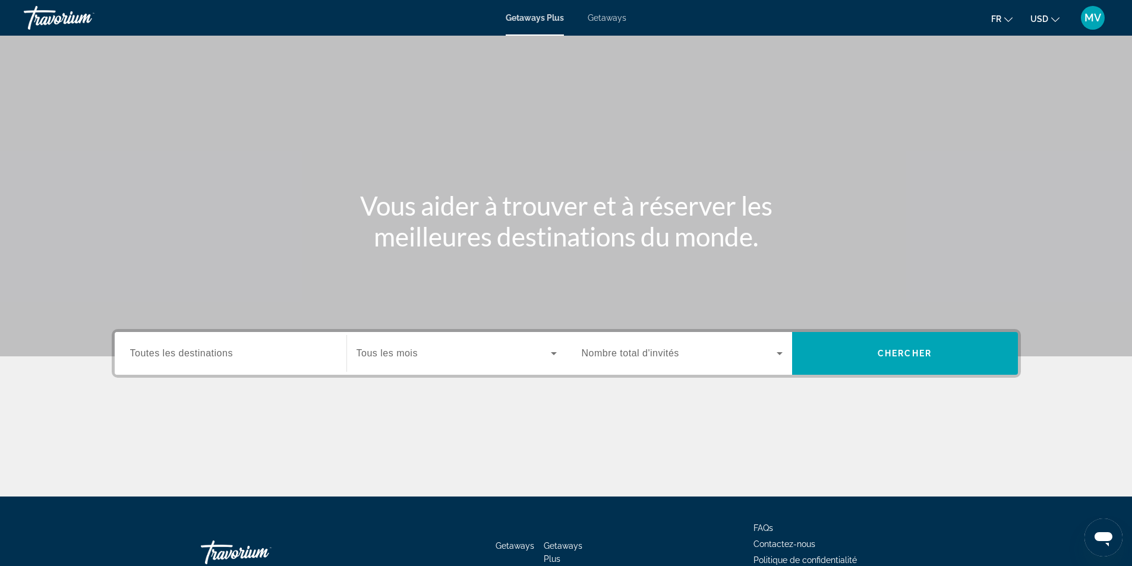
click at [252, 349] on input "Destination Toutes les destinations" at bounding box center [230, 354] width 201 height 14
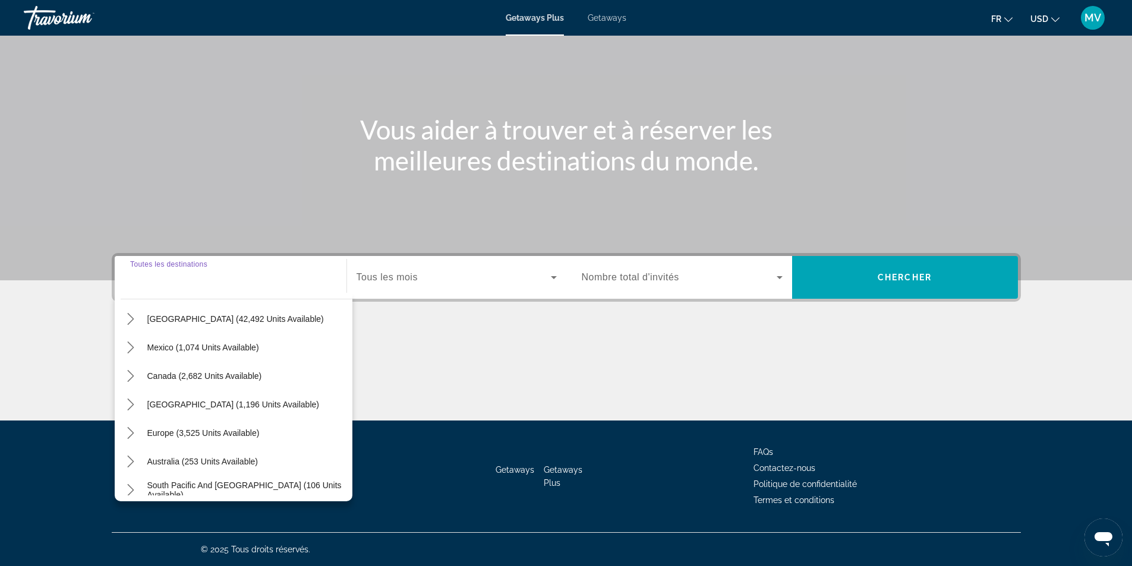
scroll to position [59, 0]
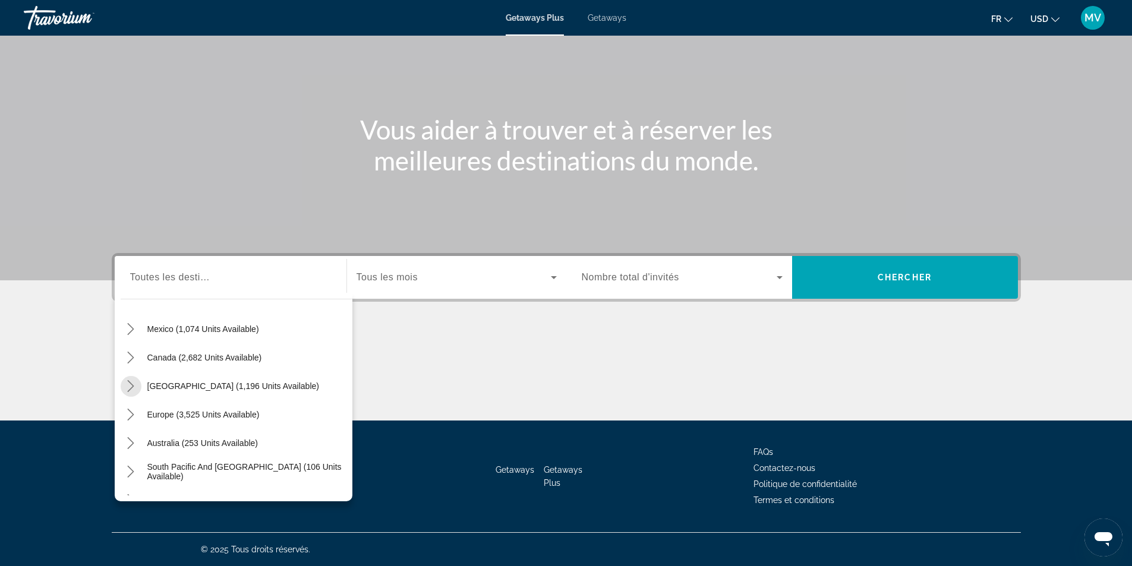
click at [129, 387] on icon "Toggle Caribbean & Atlantic Islands (1,196 units available) submenu" at bounding box center [131, 386] width 12 height 12
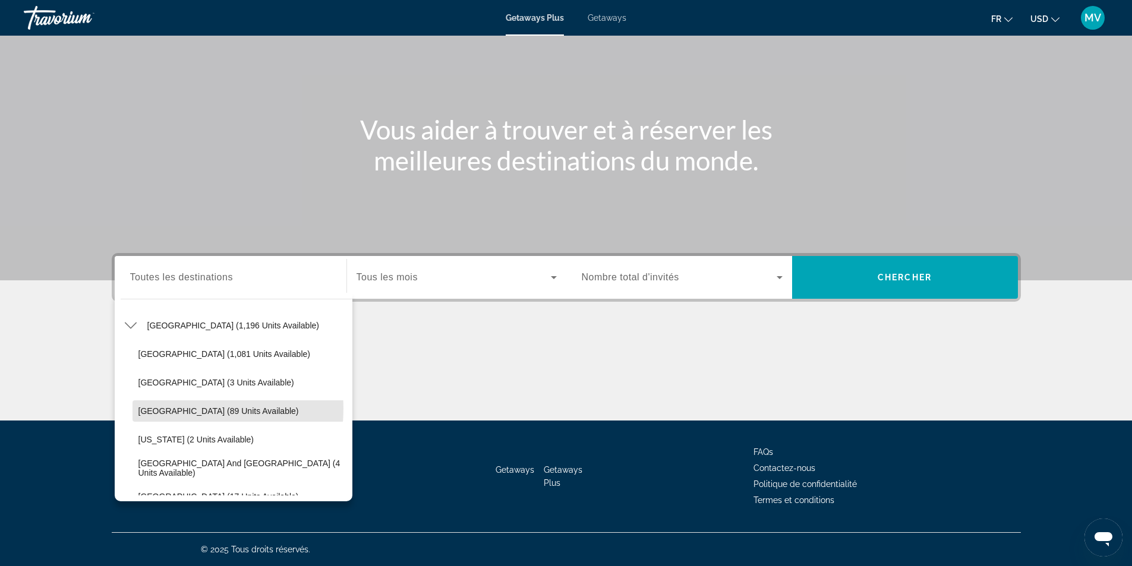
click at [153, 408] on span "[GEOGRAPHIC_DATA] (89 units available)" at bounding box center [218, 411] width 160 height 10
type input "**********"
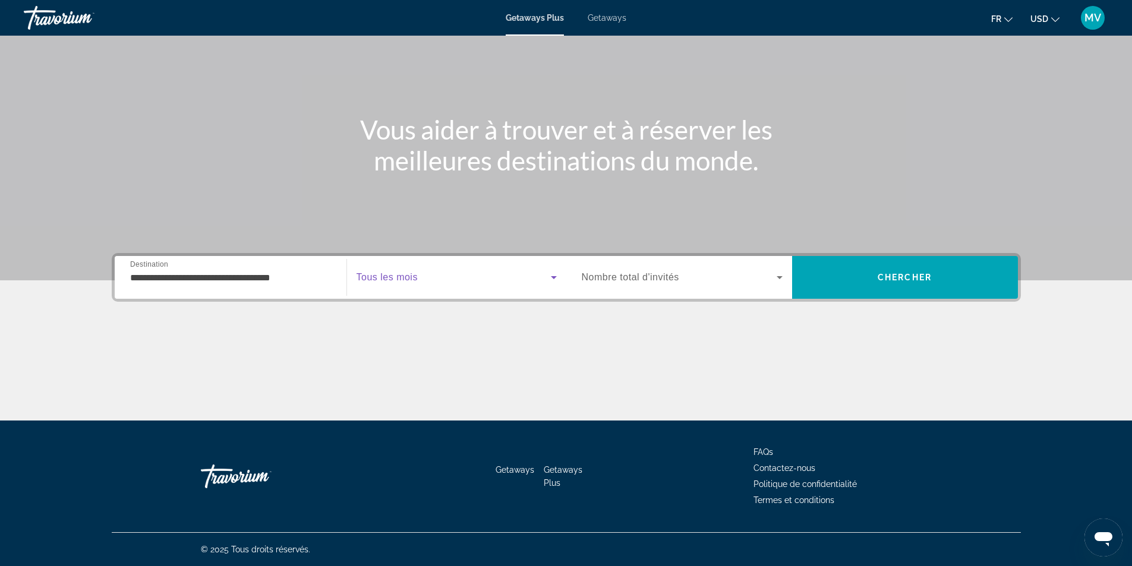
click at [461, 283] on span "Search widget" at bounding box center [454, 277] width 194 height 14
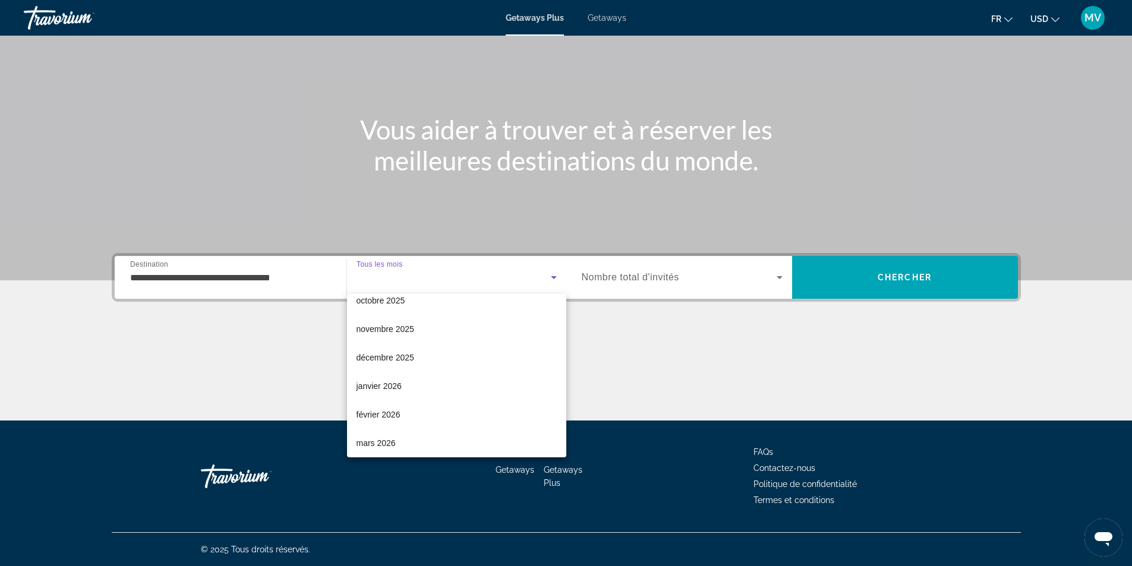
scroll to position [59, 0]
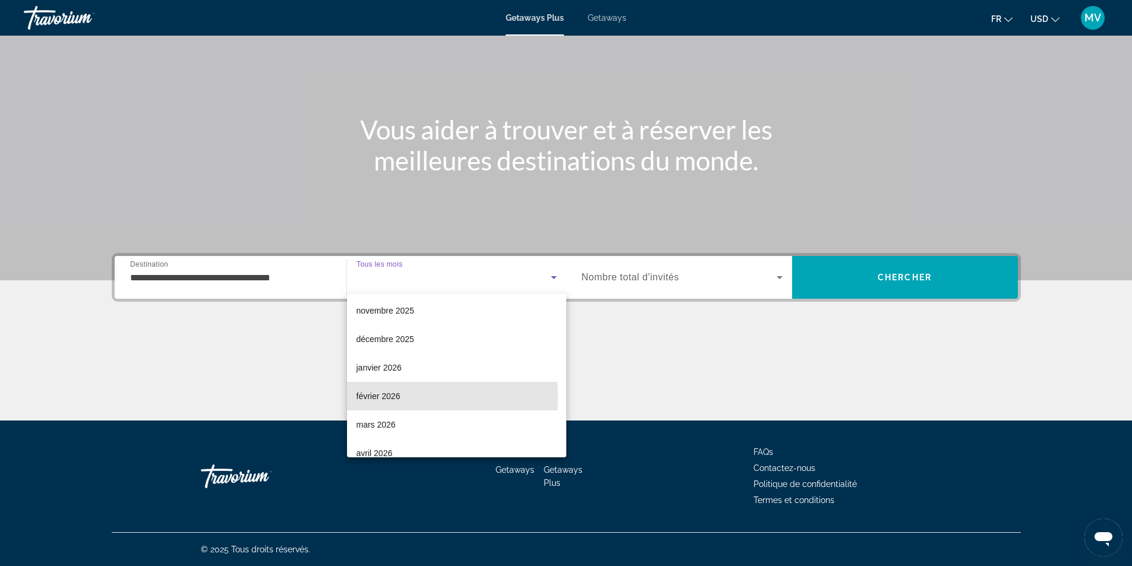
click at [386, 398] on span "février 2026" at bounding box center [379, 396] width 44 height 14
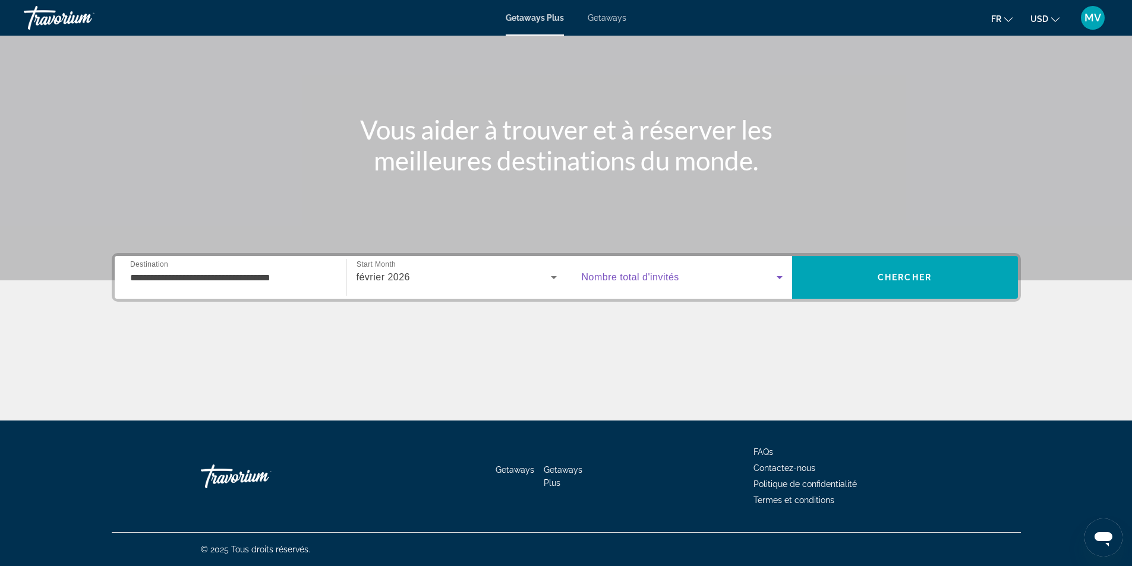
click at [778, 276] on icon "Search widget" at bounding box center [780, 277] width 14 height 14
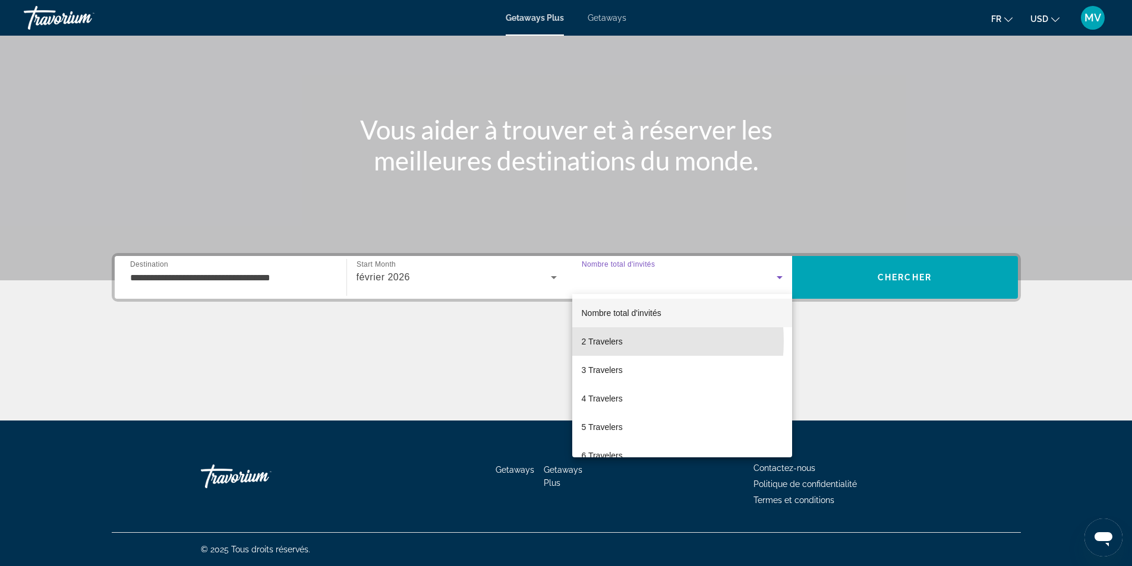
click at [603, 341] on span "2 Travelers" at bounding box center [602, 342] width 41 height 14
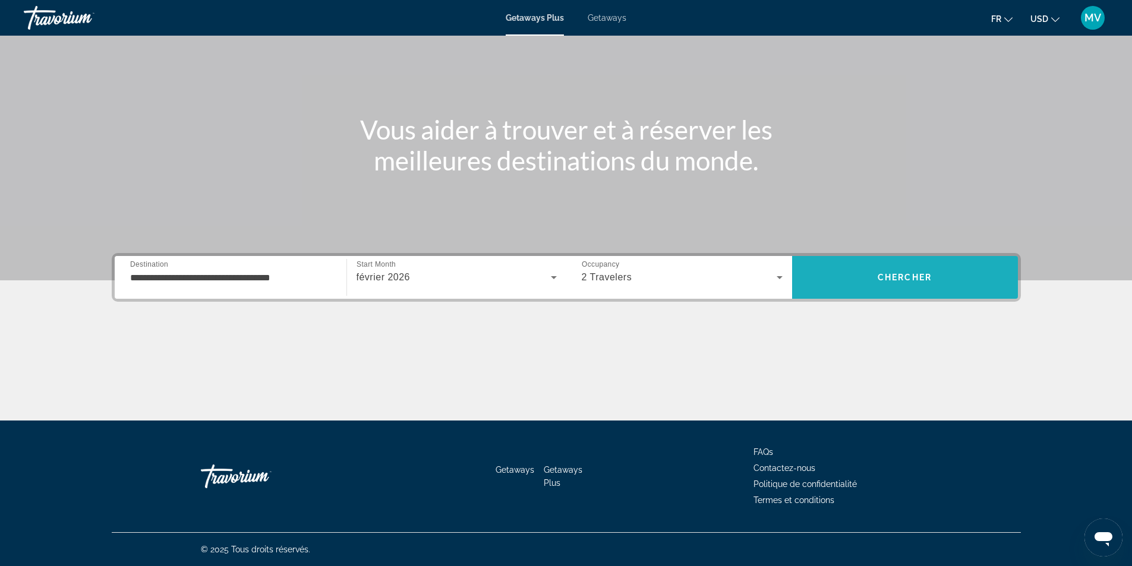
click at [944, 286] on span "Search" at bounding box center [905, 277] width 226 height 29
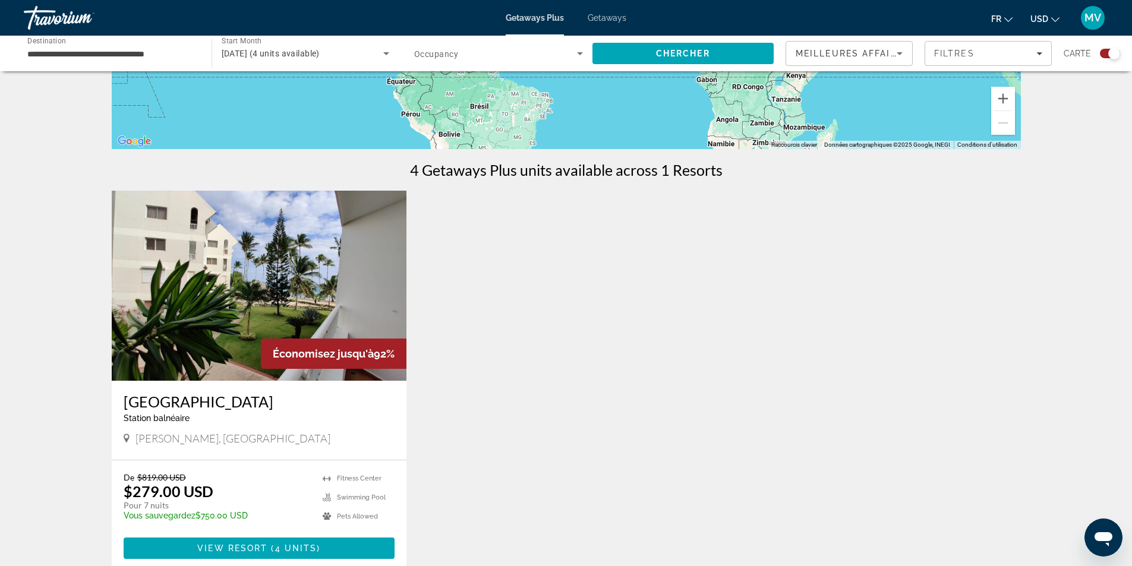
scroll to position [297, 0]
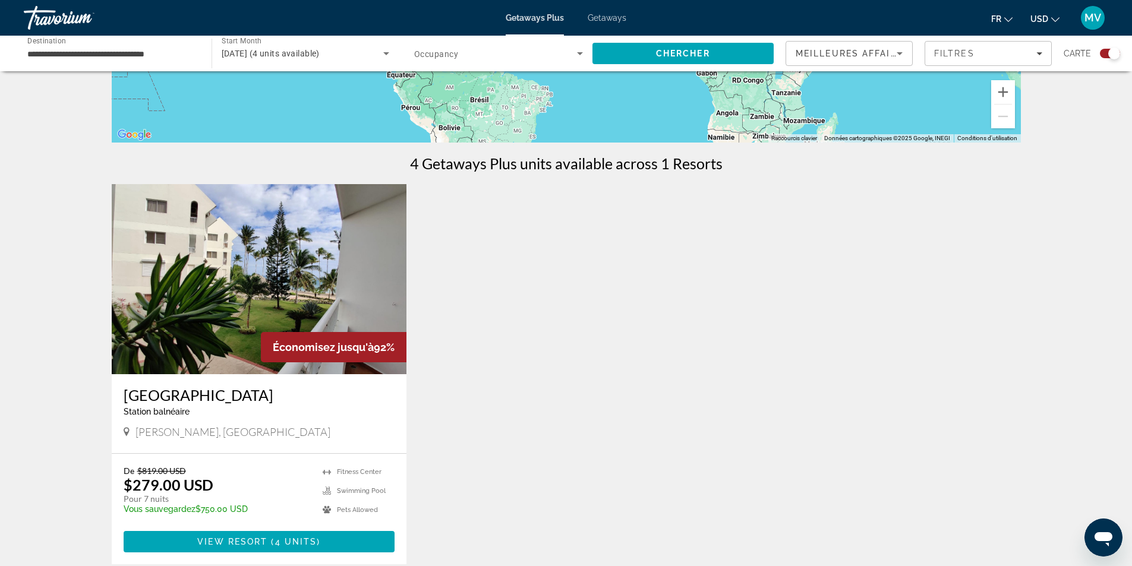
click at [247, 543] on span "View Resort" at bounding box center [232, 542] width 70 height 10
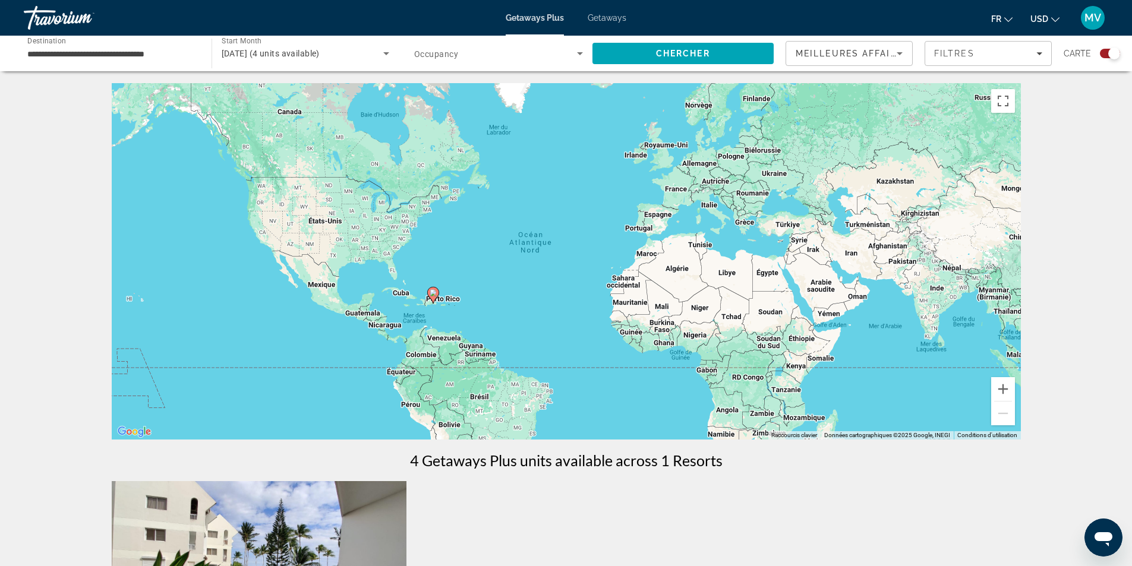
click at [604, 20] on span "Getaways" at bounding box center [607, 18] width 39 height 10
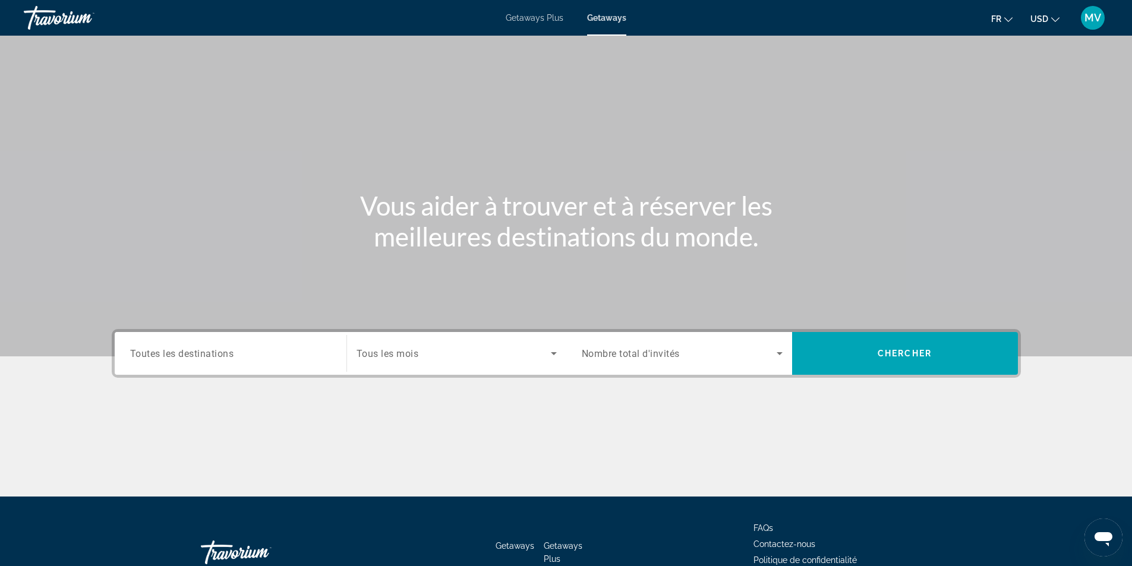
click at [284, 361] on div "Search widget" at bounding box center [230, 354] width 201 height 34
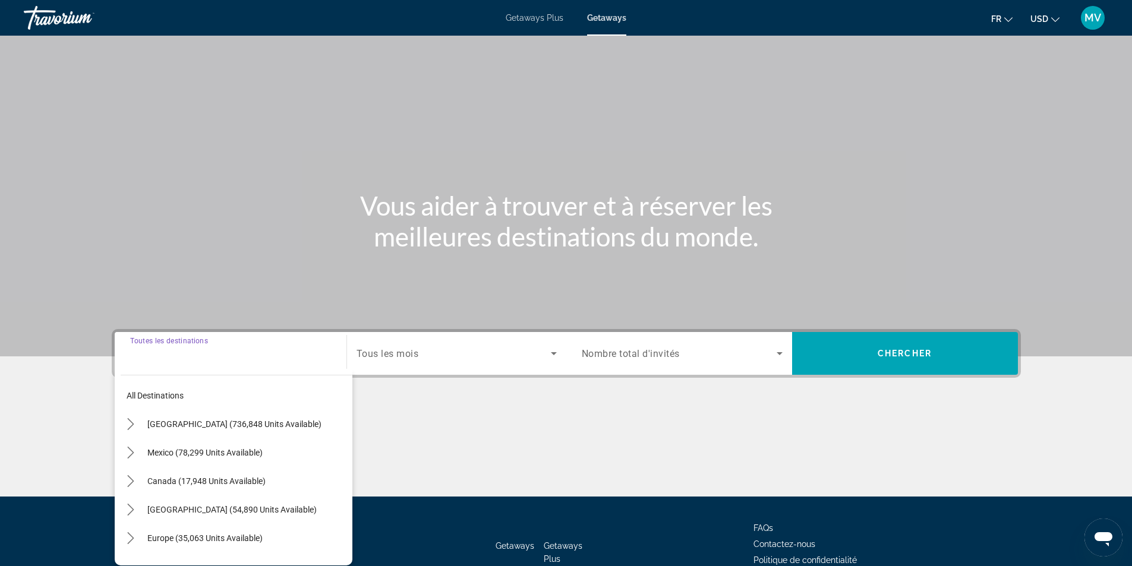
scroll to position [76, 0]
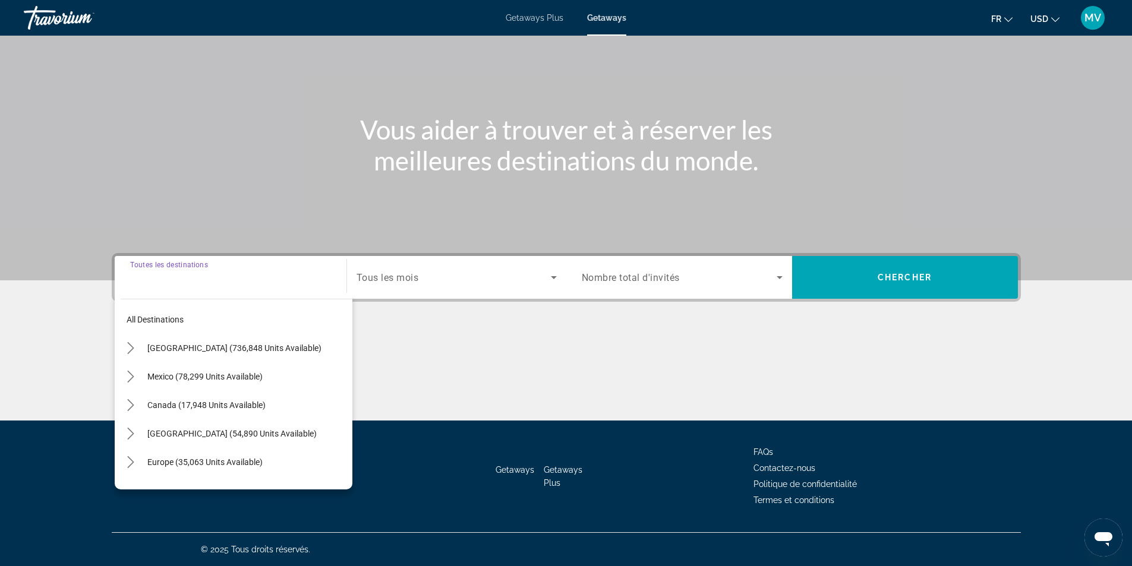
click at [141, 431] on span "Select destination: Caribbean & Atlantic Islands (54,890 units available)" at bounding box center [246, 434] width 211 height 29
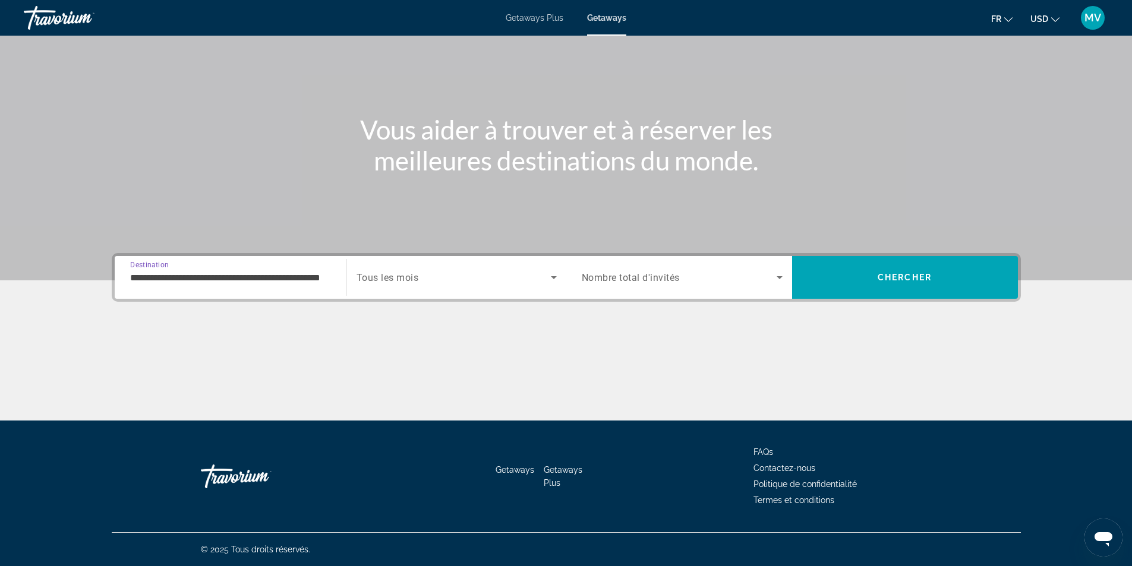
click at [248, 278] on input "**********" at bounding box center [230, 278] width 201 height 14
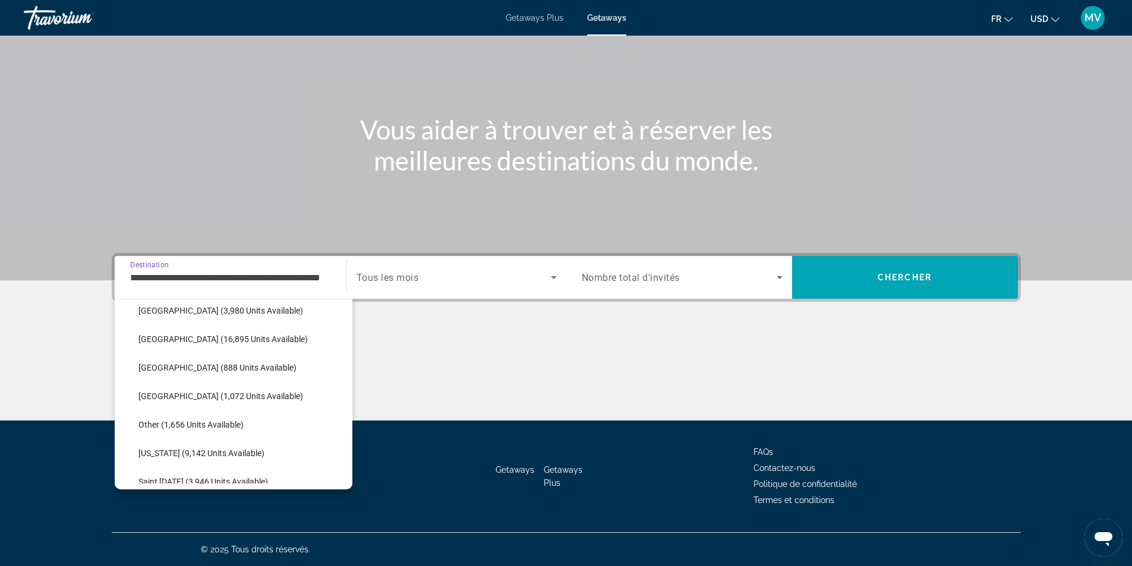
scroll to position [220, 0]
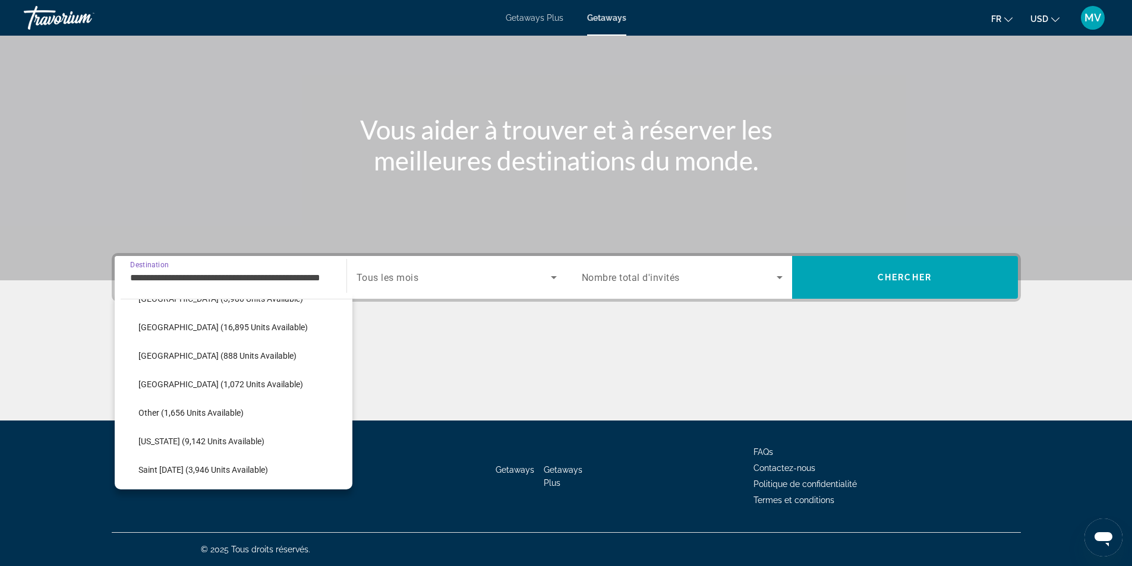
click at [171, 363] on span "Select destination: Dominican Republic (888 units available)" at bounding box center [243, 356] width 220 height 29
type input "**********"
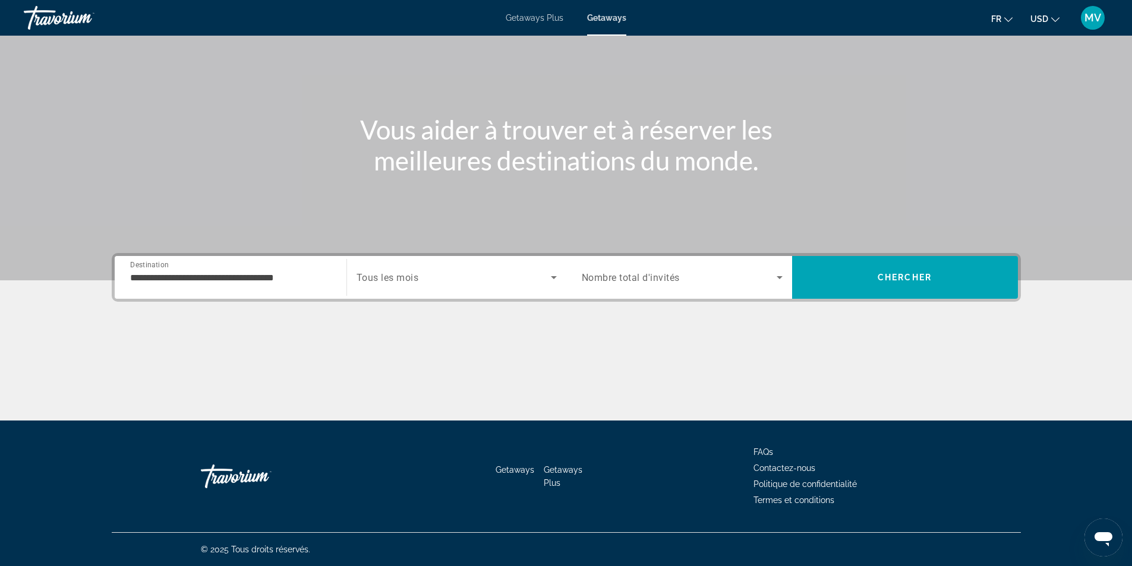
click at [469, 285] on div "Search widget" at bounding box center [457, 277] width 200 height 33
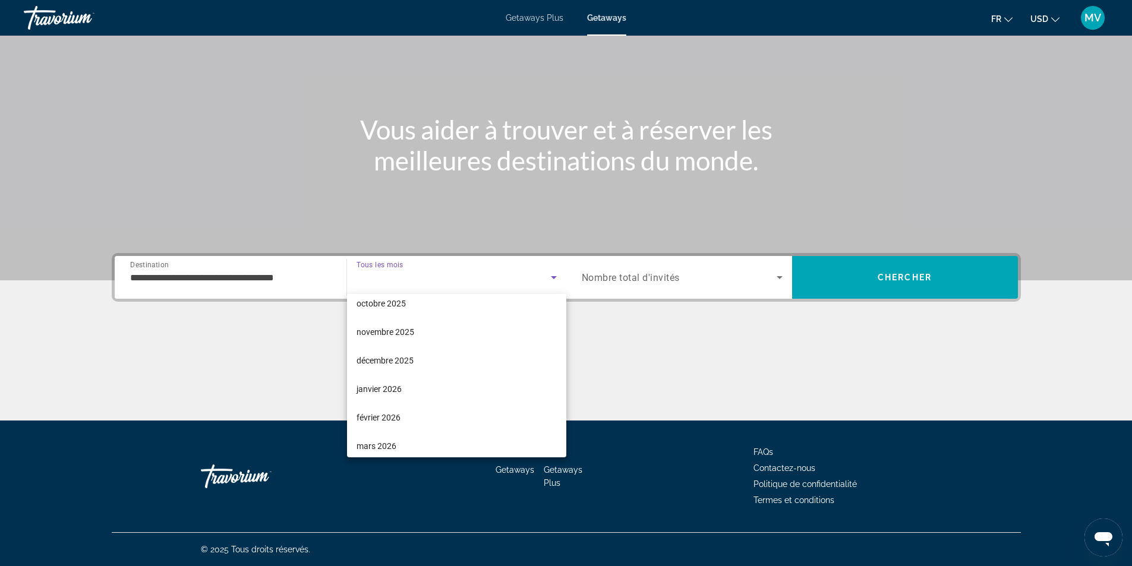
scroll to position [59, 0]
click at [387, 392] on span "février 2026" at bounding box center [379, 396] width 44 height 14
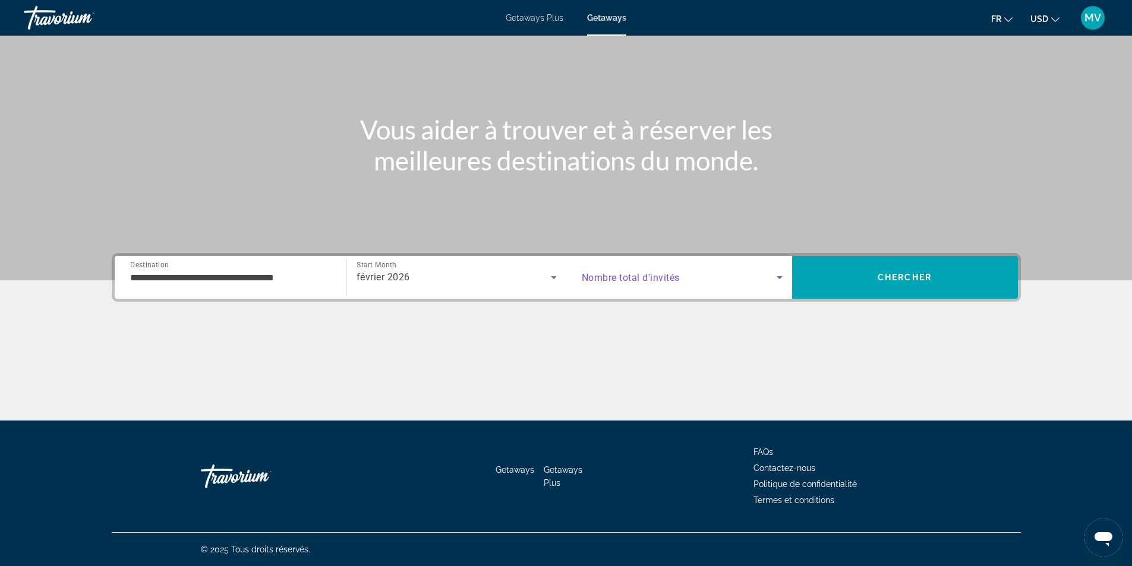
click at [690, 283] on span "Search widget" at bounding box center [679, 277] width 195 height 14
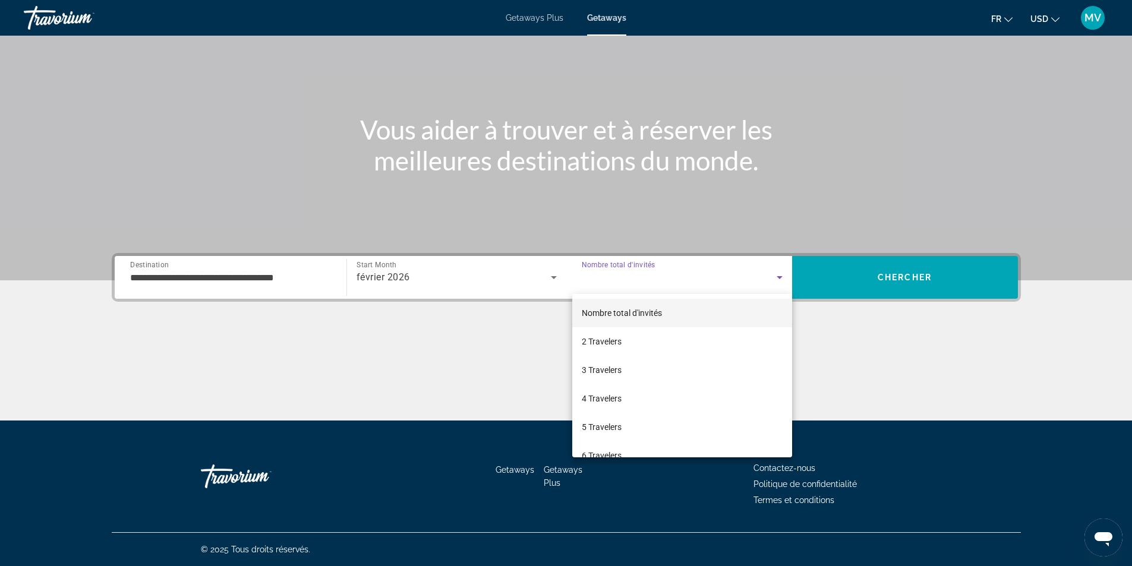
click at [620, 344] on span "2 Travelers" at bounding box center [602, 342] width 40 height 14
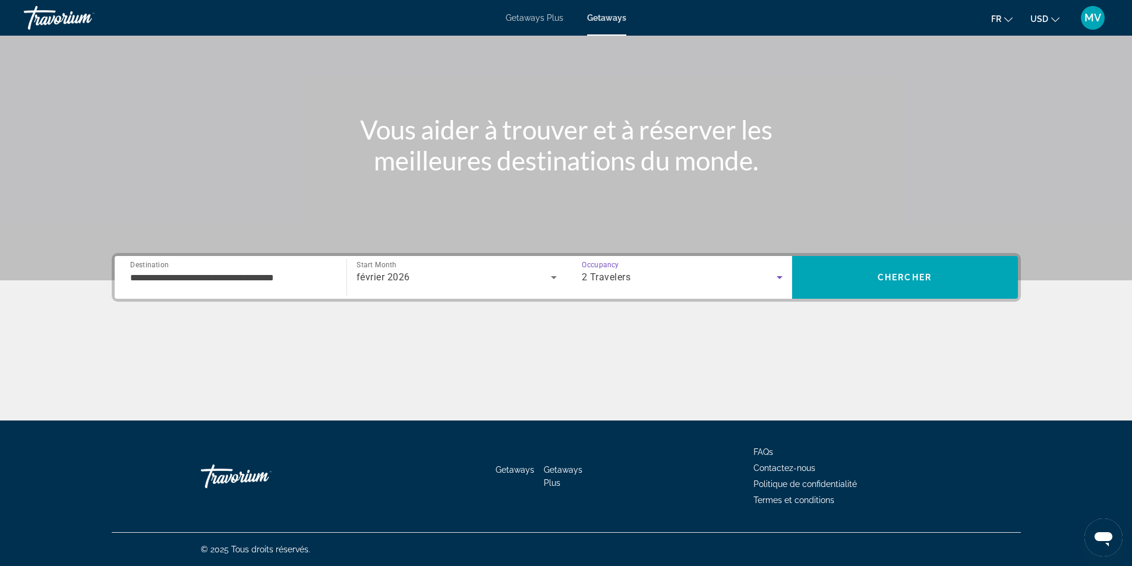
click at [916, 284] on span "Search" at bounding box center [905, 277] width 226 height 29
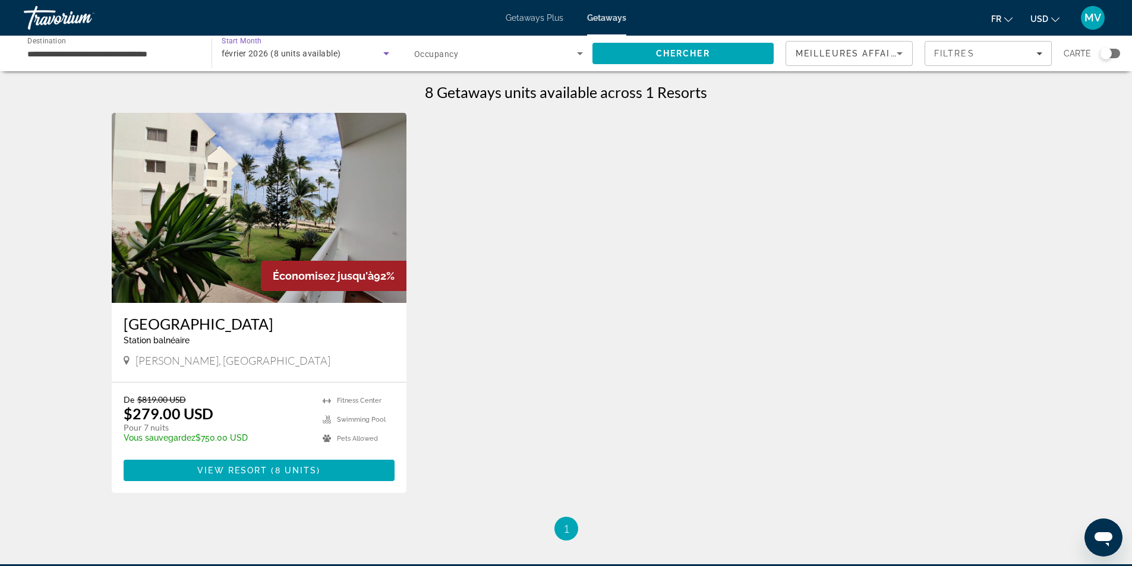
click at [389, 53] on icon "Search widget" at bounding box center [386, 53] width 14 height 14
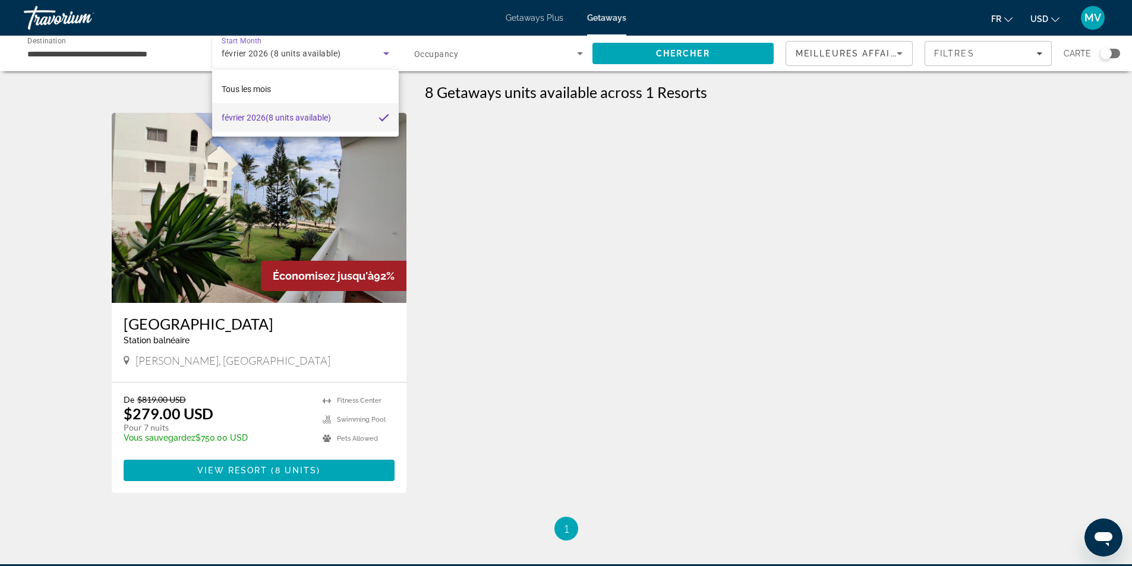
click at [389, 53] on div at bounding box center [566, 283] width 1132 height 566
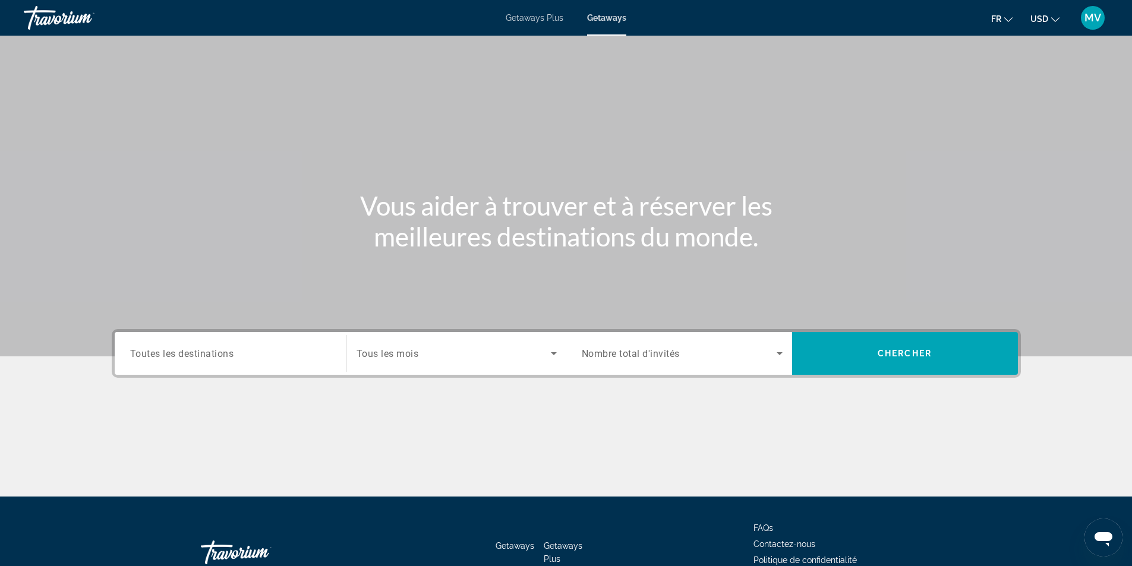
click at [209, 349] on span "Toutes les destinations" at bounding box center [182, 353] width 104 height 11
click at [209, 349] on input "Destination Toutes les destinations" at bounding box center [230, 354] width 201 height 14
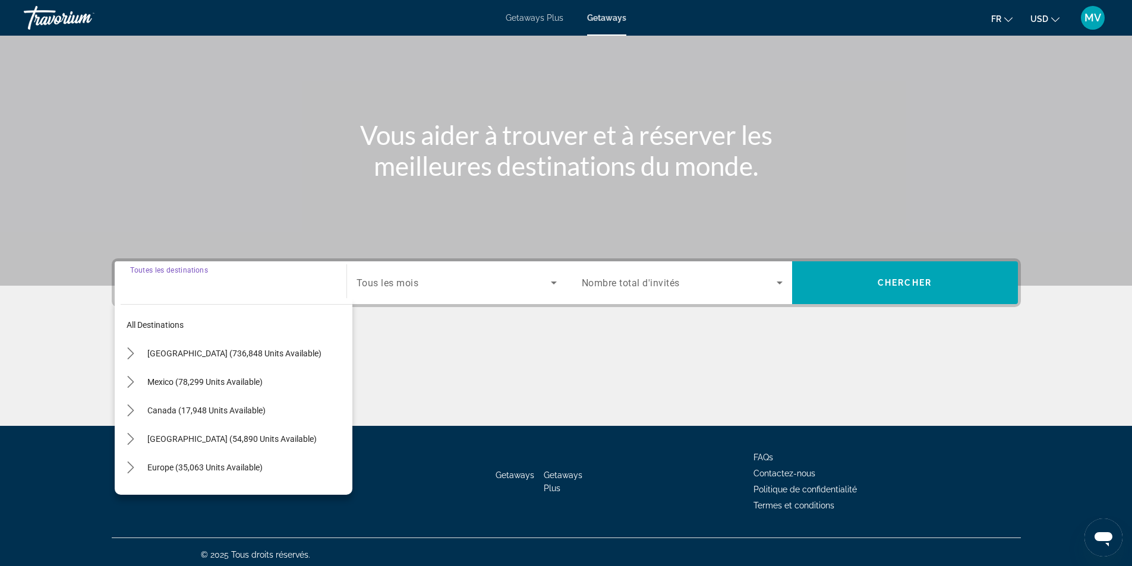
scroll to position [76, 0]
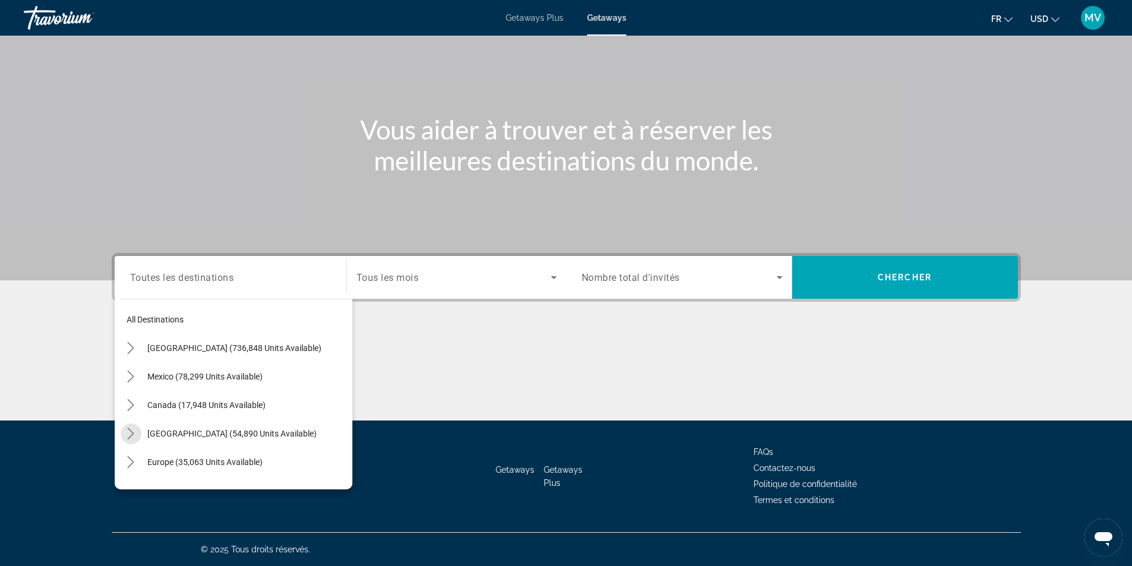
click at [133, 434] on icon "Toggle Caribbean & Atlantic Islands (54,890 units available) submenu" at bounding box center [131, 434] width 7 height 12
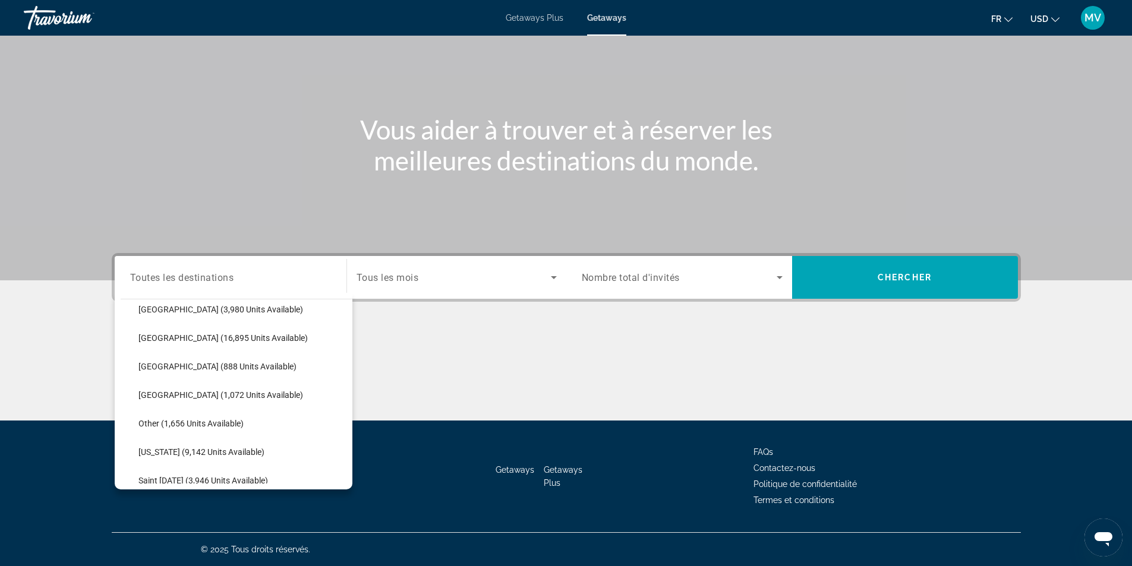
scroll to position [239, 0]
click at [153, 341] on span "Dominican Republic (888 units available)" at bounding box center [217, 338] width 158 height 10
type input "**********"
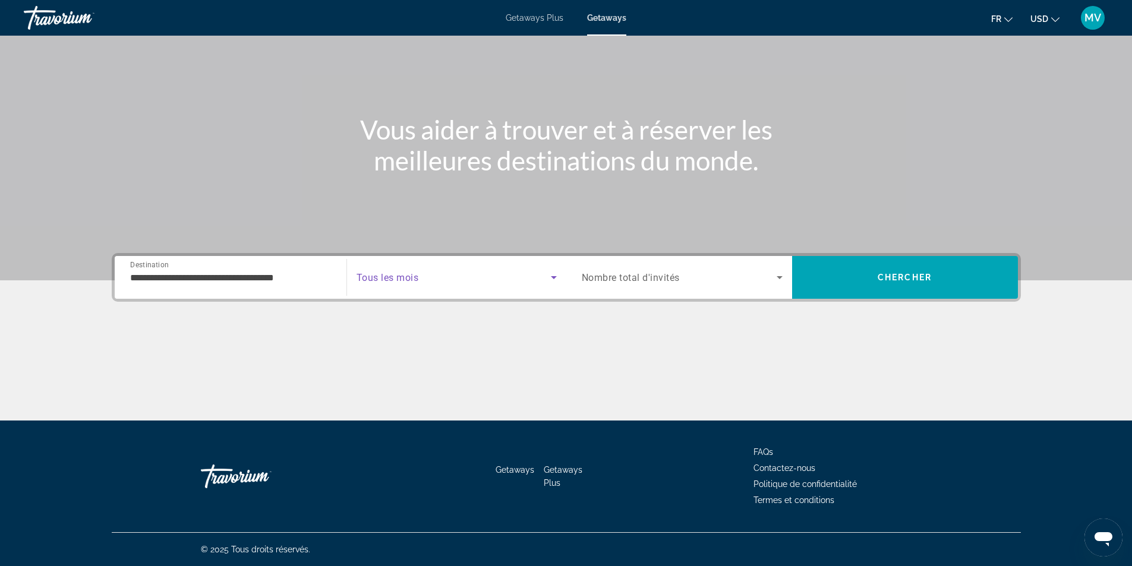
click at [551, 276] on icon "Search widget" at bounding box center [554, 277] width 14 height 14
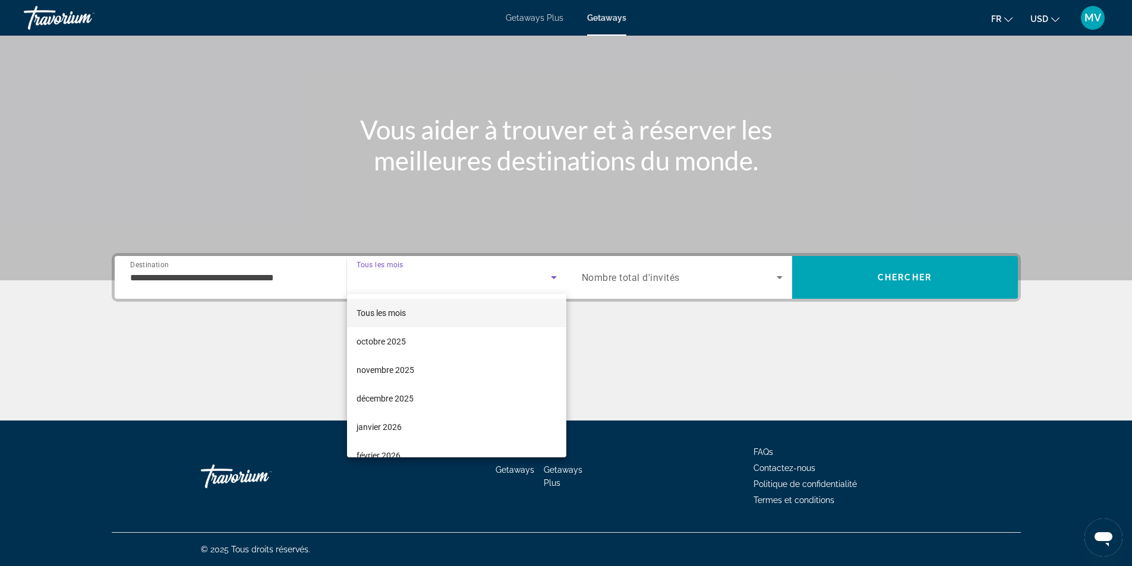
click at [380, 424] on span "janvier 2026" at bounding box center [379, 427] width 45 height 14
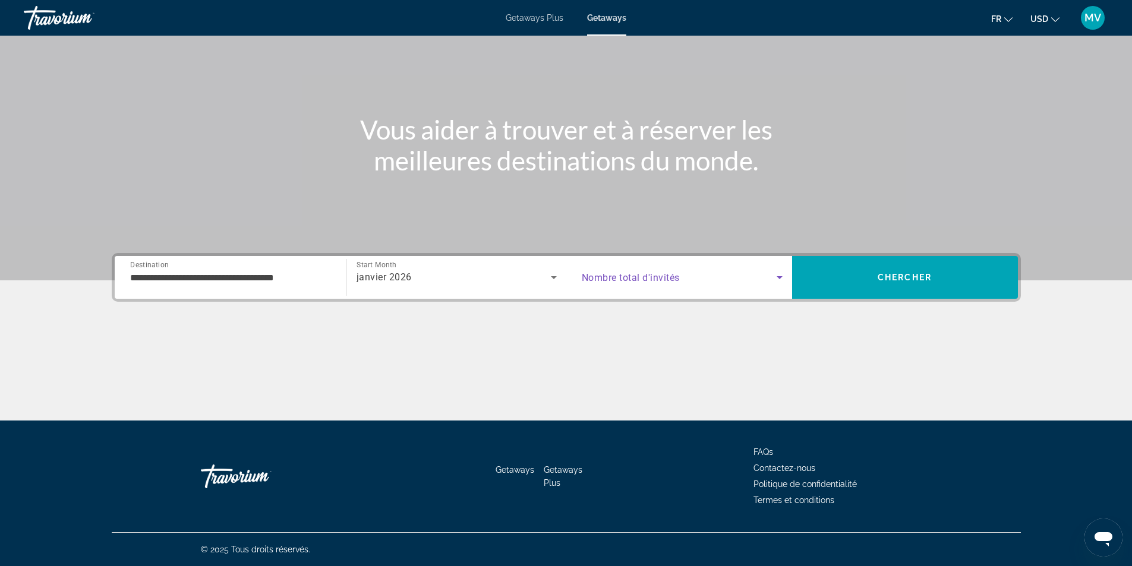
click at [769, 277] on span "Search widget" at bounding box center [679, 277] width 195 height 14
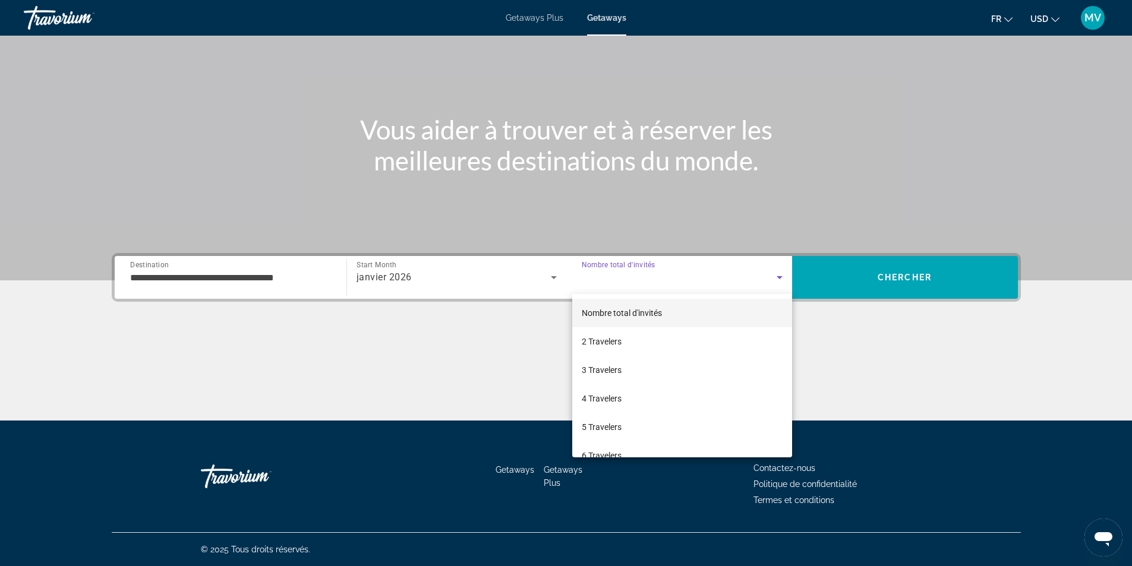
click at [613, 341] on span "2 Travelers" at bounding box center [602, 342] width 40 height 14
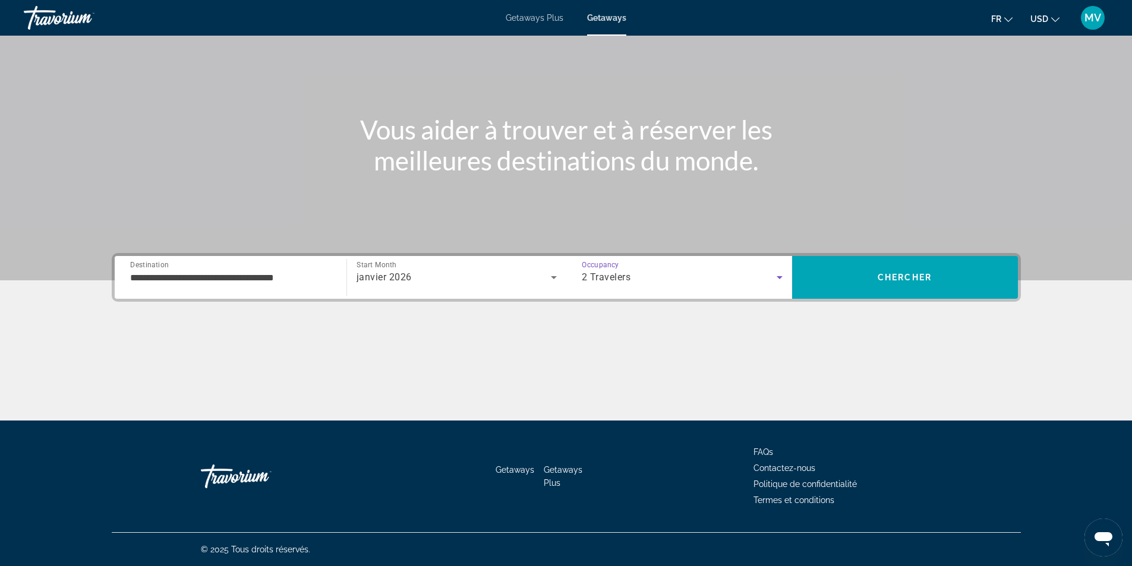
click at [856, 274] on span "Search" at bounding box center [905, 277] width 226 height 29
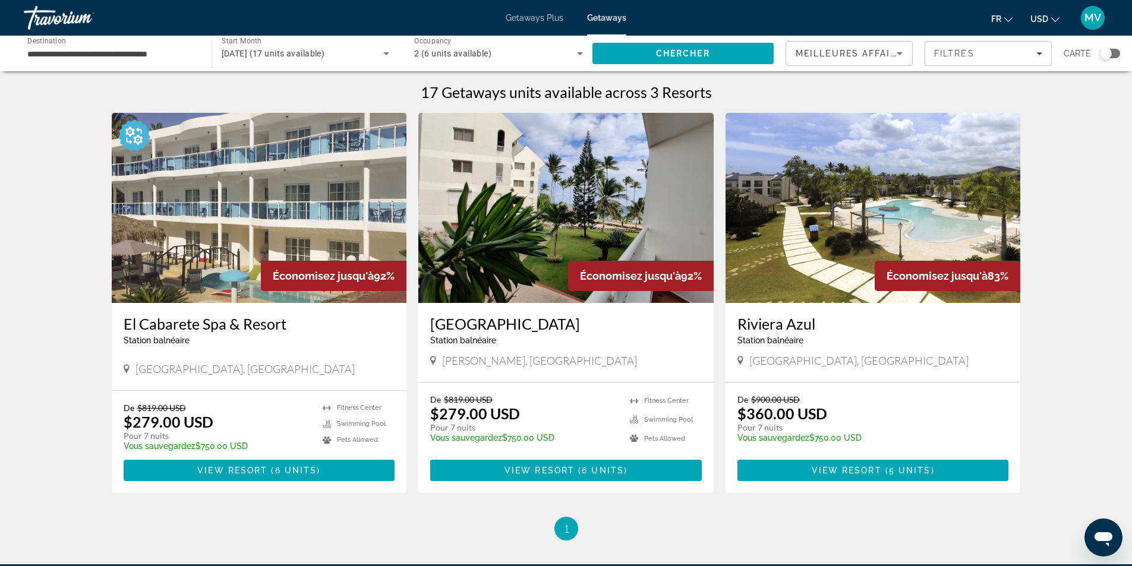
click at [386, 55] on icon "Search widget" at bounding box center [386, 53] width 14 height 14
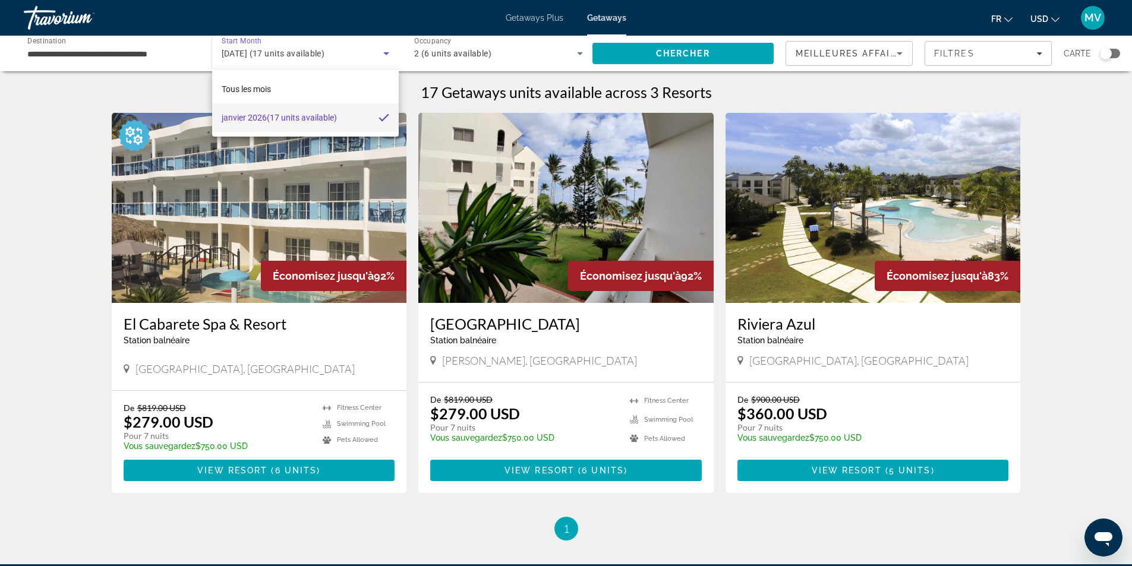
click at [386, 55] on div at bounding box center [566, 283] width 1132 height 566
